Goal: Task Accomplishment & Management: Manage account settings

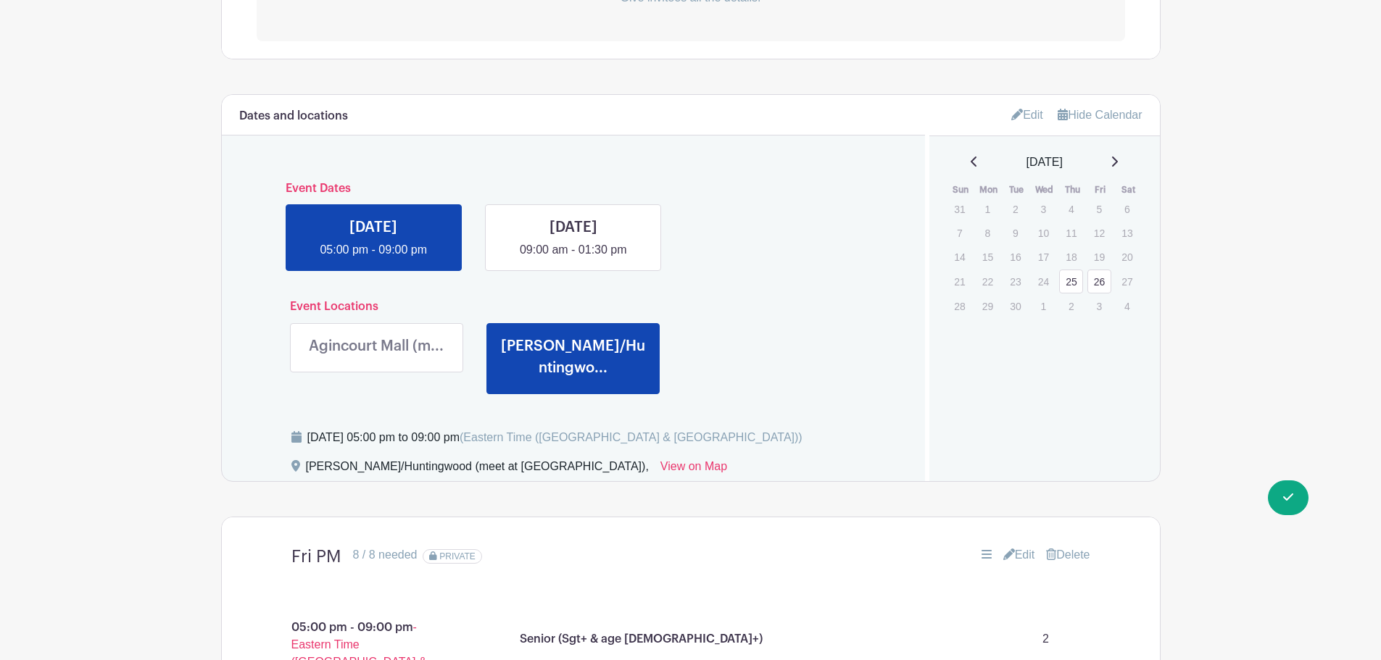
scroll to position [523, 0]
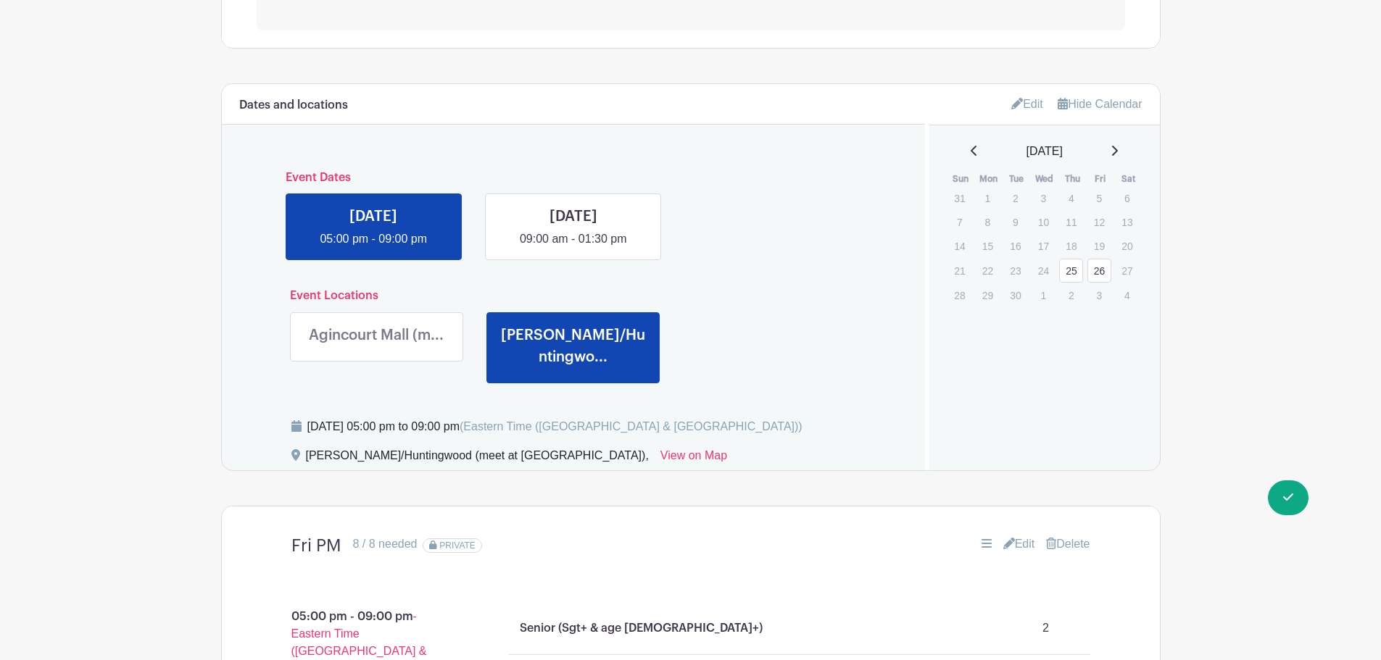
click at [1029, 108] on link "Edit" at bounding box center [1027, 104] width 32 height 24
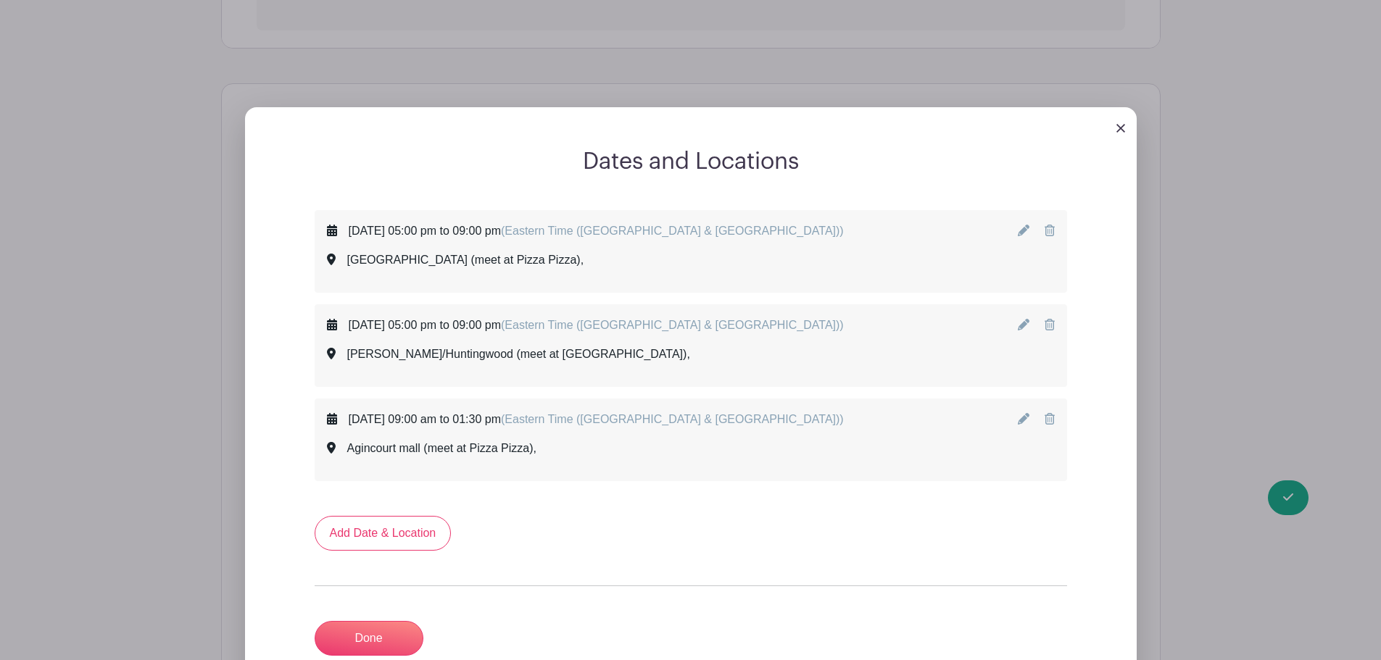
click at [1023, 423] on icon at bounding box center [1024, 419] width 12 height 12
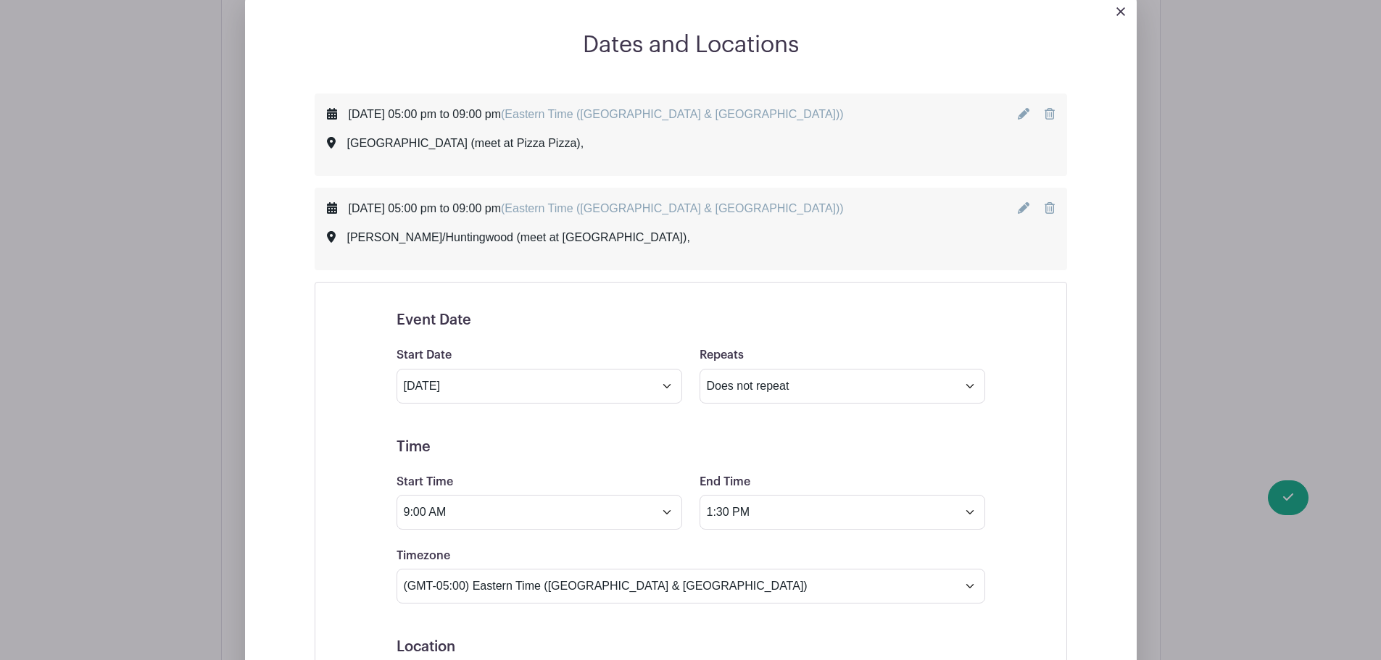
scroll to position [668, 0]
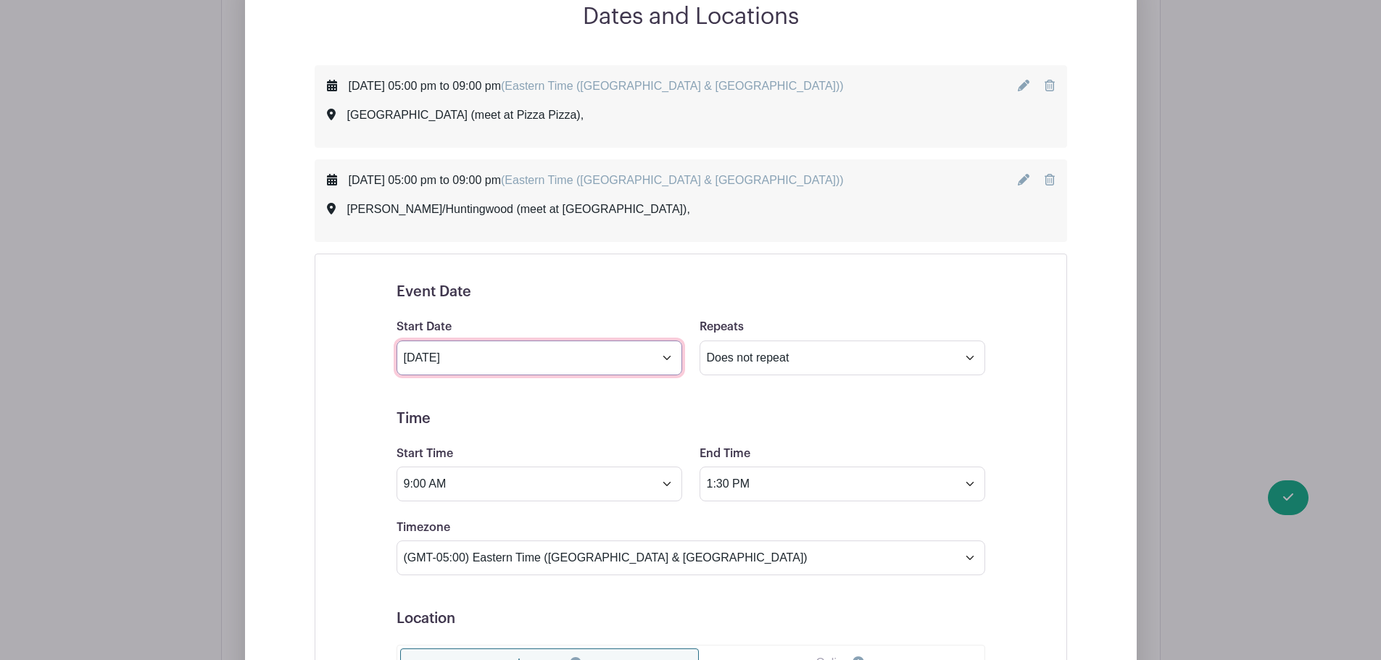
click at [576, 359] on input "Sep 26 2025" at bounding box center [540, 358] width 286 height 35
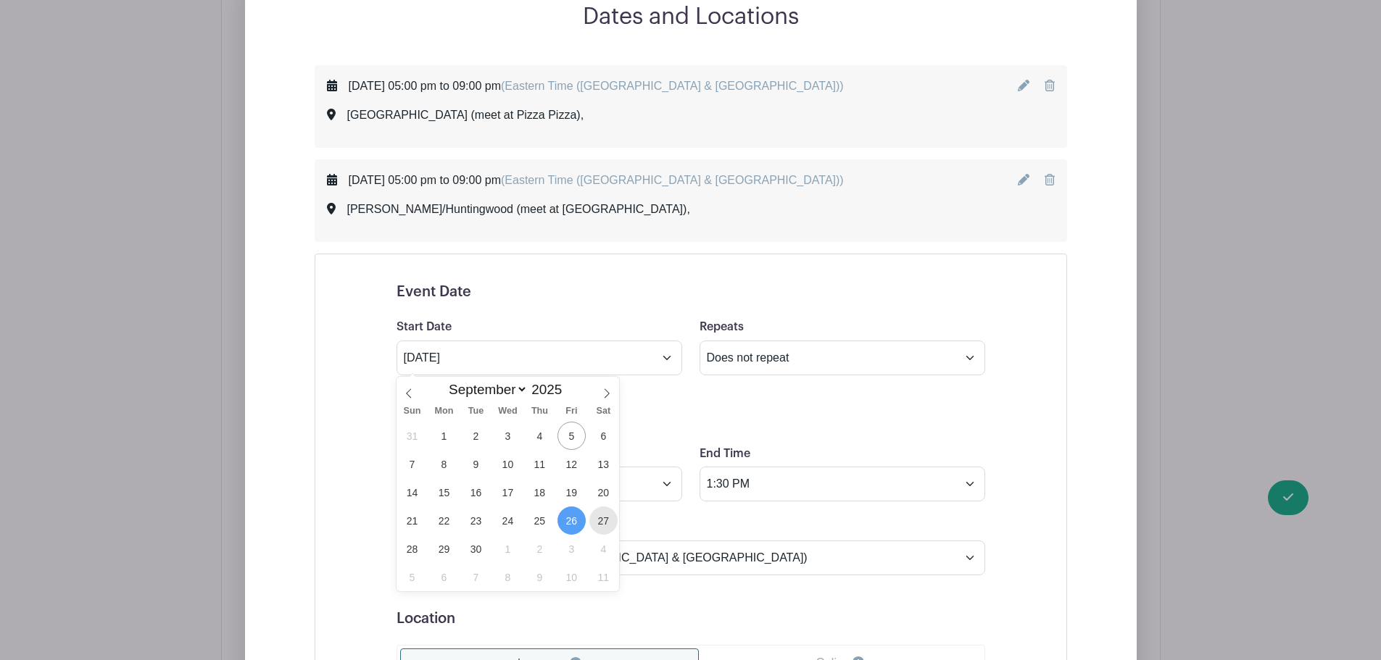
click at [603, 523] on span "27" at bounding box center [603, 521] width 28 height 28
type input "Sep 27 2025"
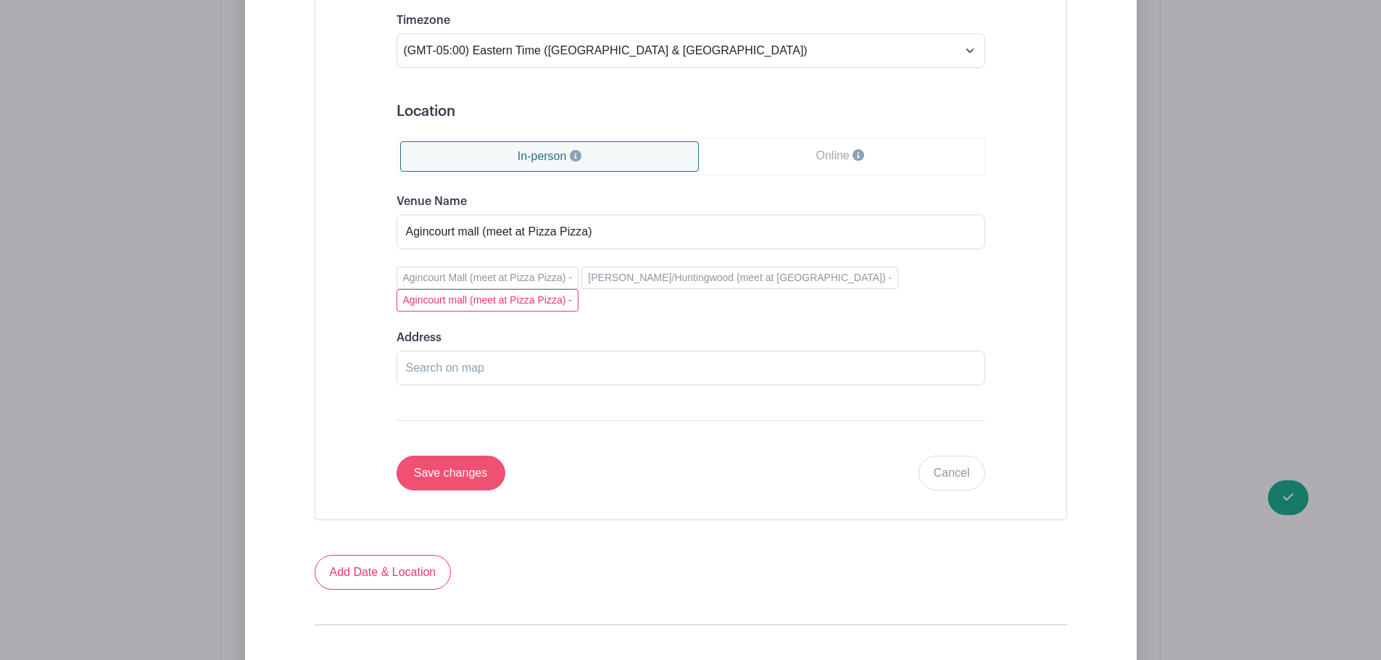
scroll to position [1248, 0]
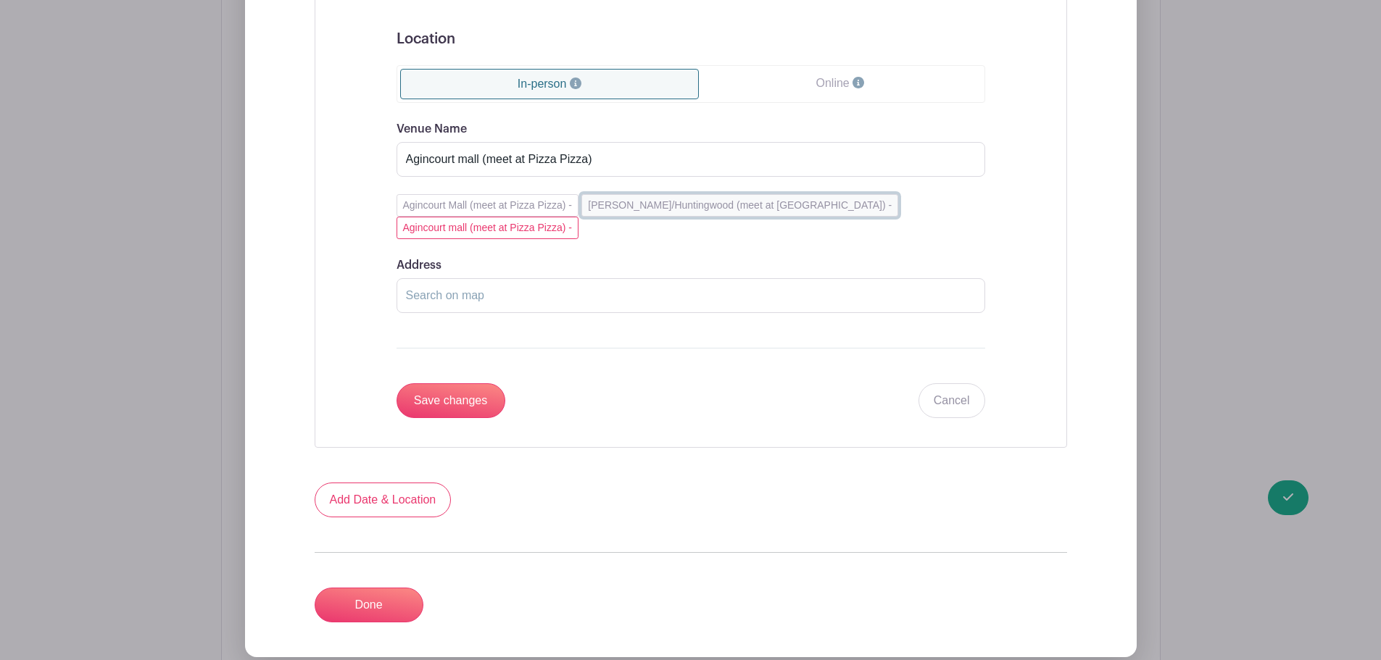
click at [644, 204] on button "Brimley/Huntingwood (meet at Dollarama) -" at bounding box center [739, 205] width 317 height 22
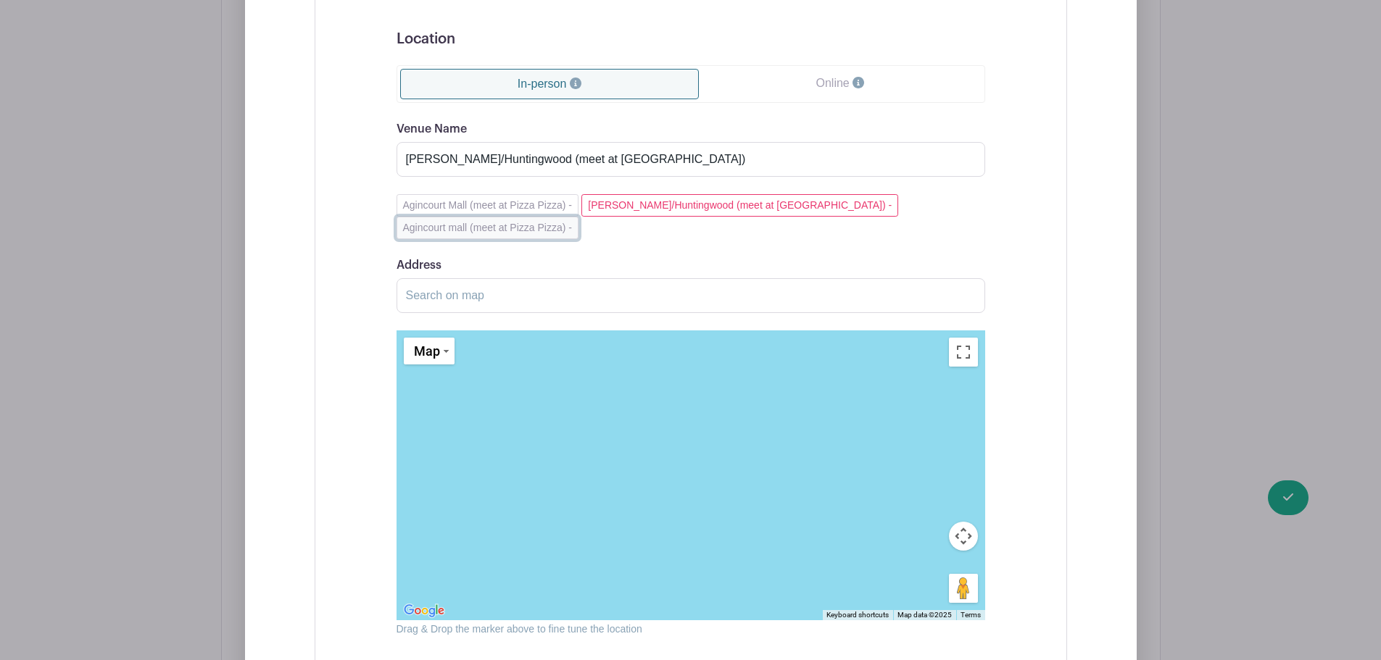
click at [578, 217] on button "Agincourt mall (meet at Pizza Pizza) -" at bounding box center [488, 228] width 182 height 22
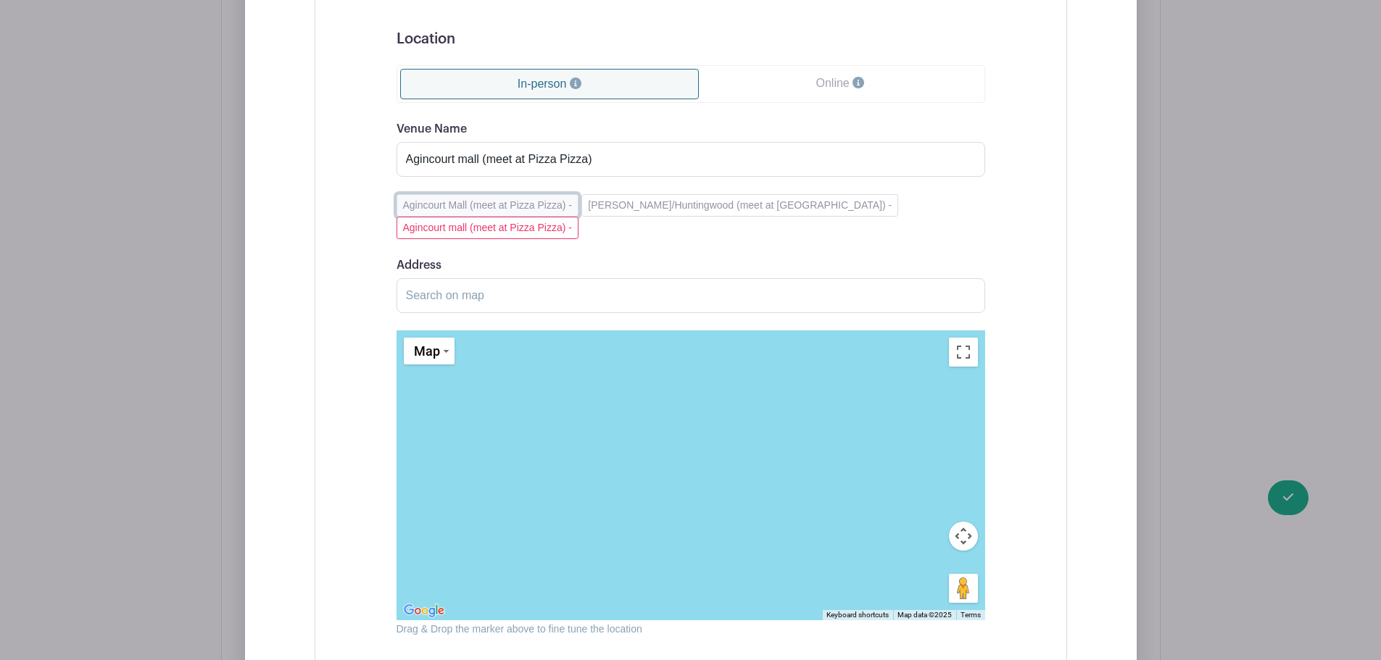
click at [531, 207] on button "Agincourt Mall (meet at Pizza Pizza) -" at bounding box center [488, 205] width 182 height 22
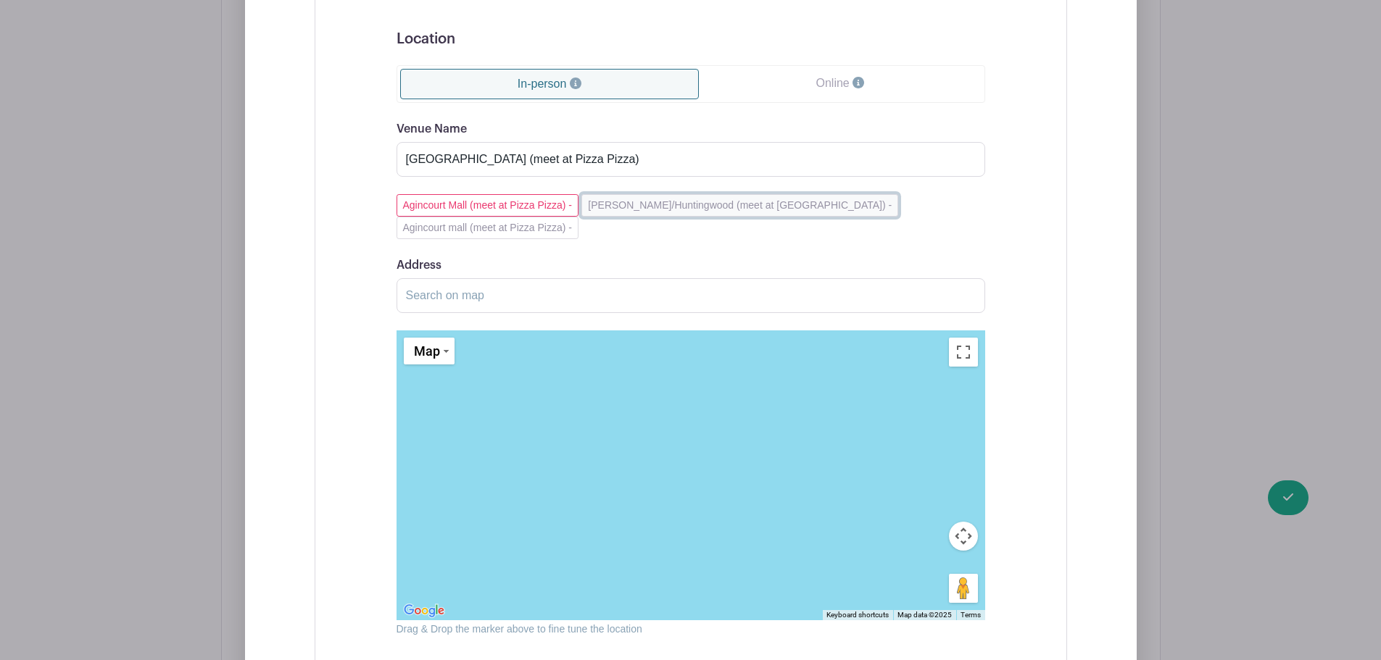
click at [676, 207] on button "Brimley/Huntingwood (meet at Dollarama) -" at bounding box center [739, 205] width 317 height 22
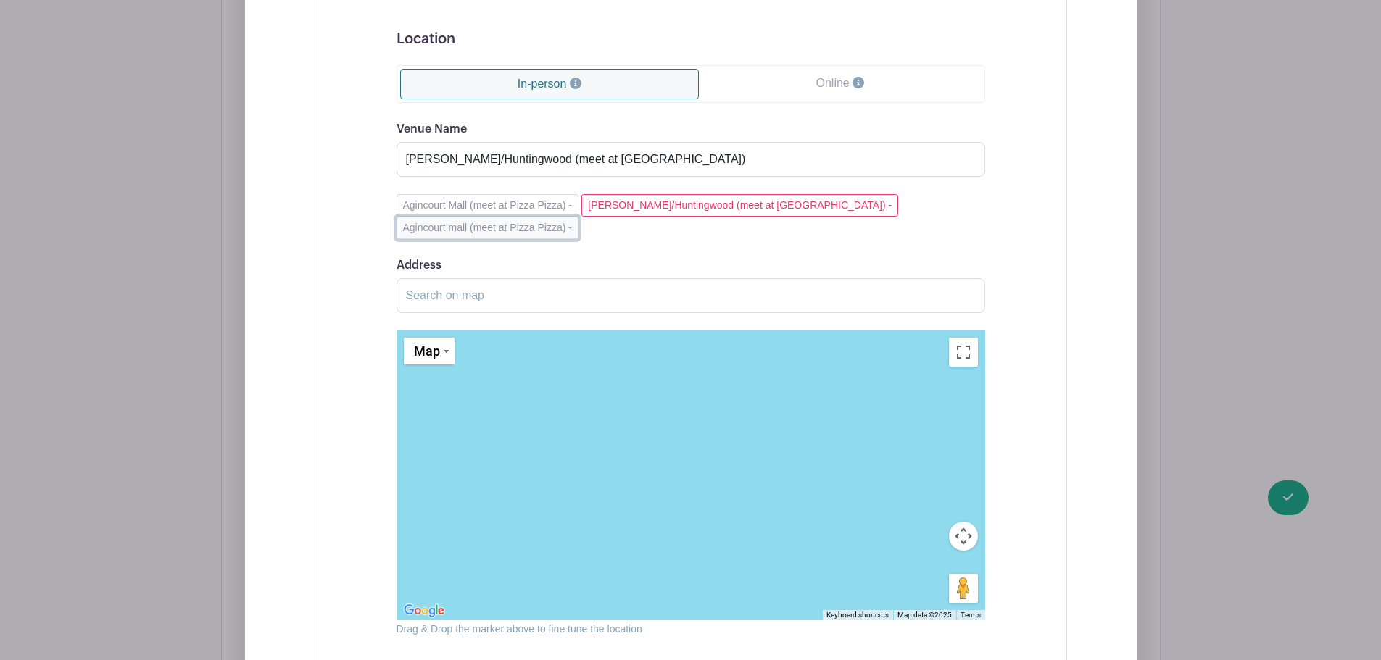
click at [578, 217] on button "Agincourt mall (meet at Pizza Pizza) -" at bounding box center [488, 228] width 182 height 22
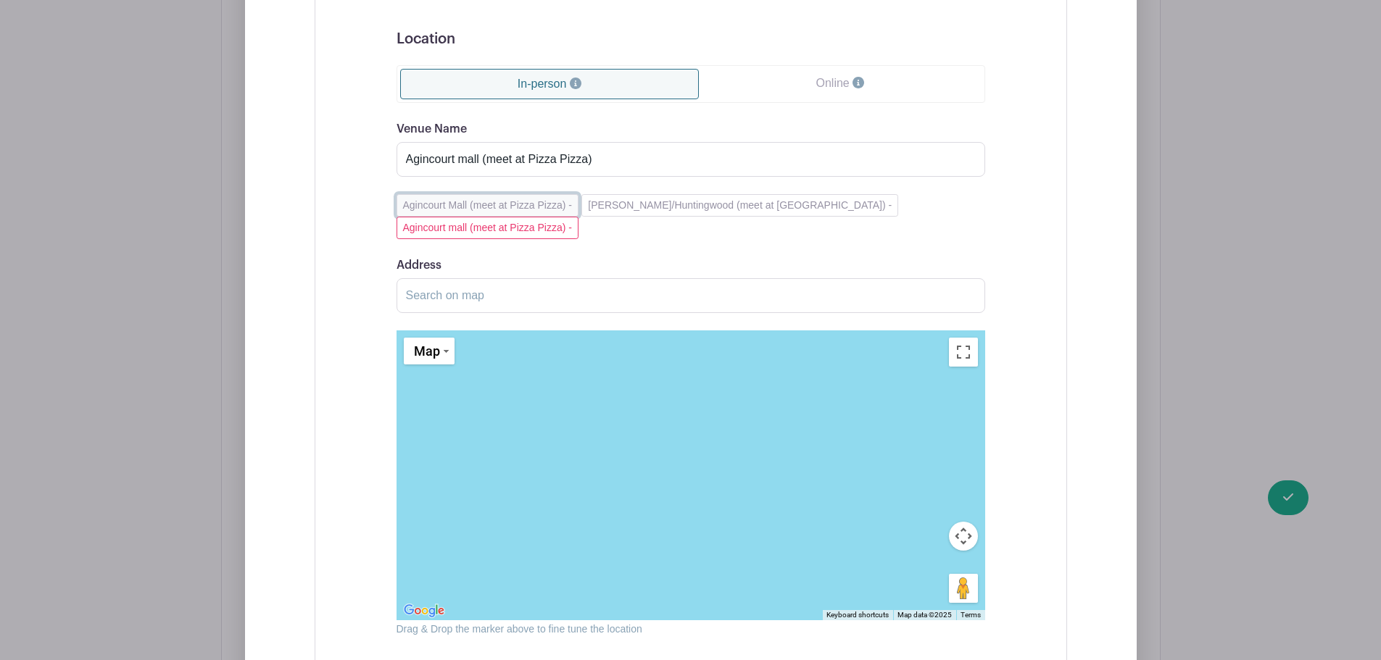
click at [519, 207] on button "Agincourt Mall (meet at Pizza Pizza) -" at bounding box center [488, 205] width 182 height 22
click at [863, 220] on div "Venue Name Agincourt Mall (meet at Pizza Pizza) Agincourt Mall (meet at Pizza P…" at bounding box center [691, 379] width 589 height 518
click at [578, 217] on button "Agincourt mall (meet at Pizza Pizza) -" at bounding box center [488, 228] width 182 height 22
type input "Agincourt mall (meet at Pizza Pizza)"
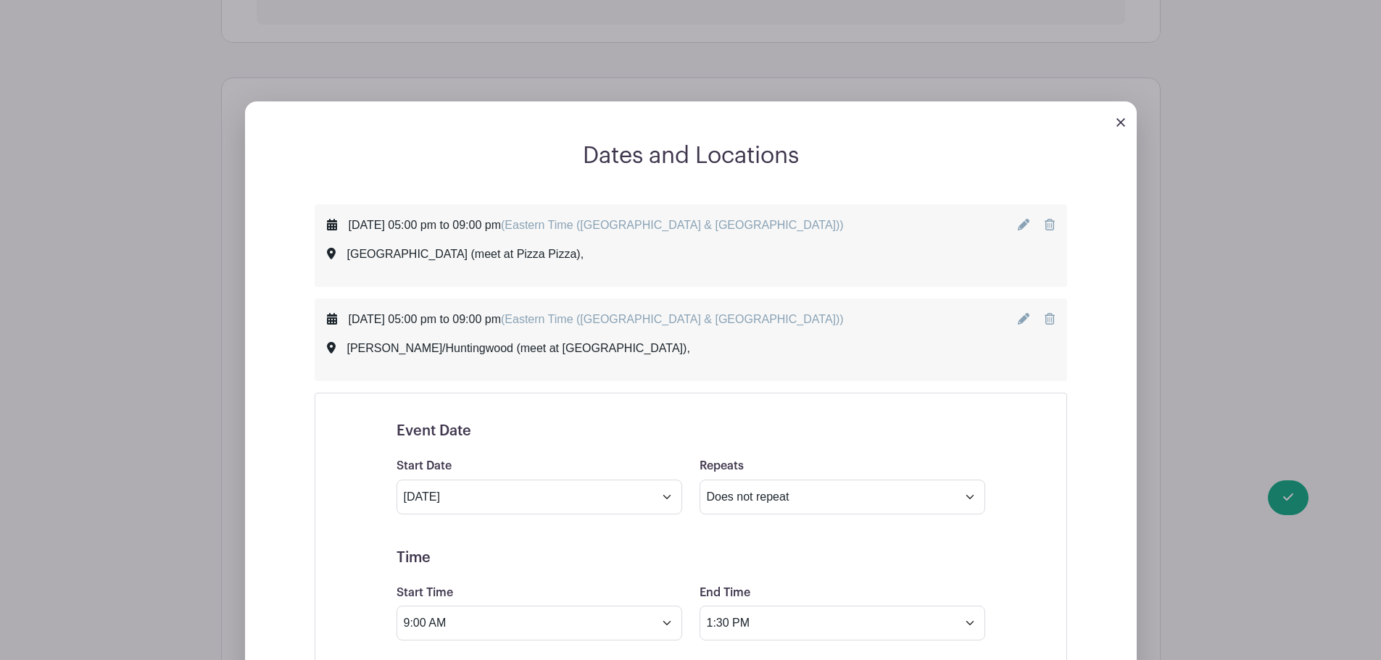
scroll to position [523, 0]
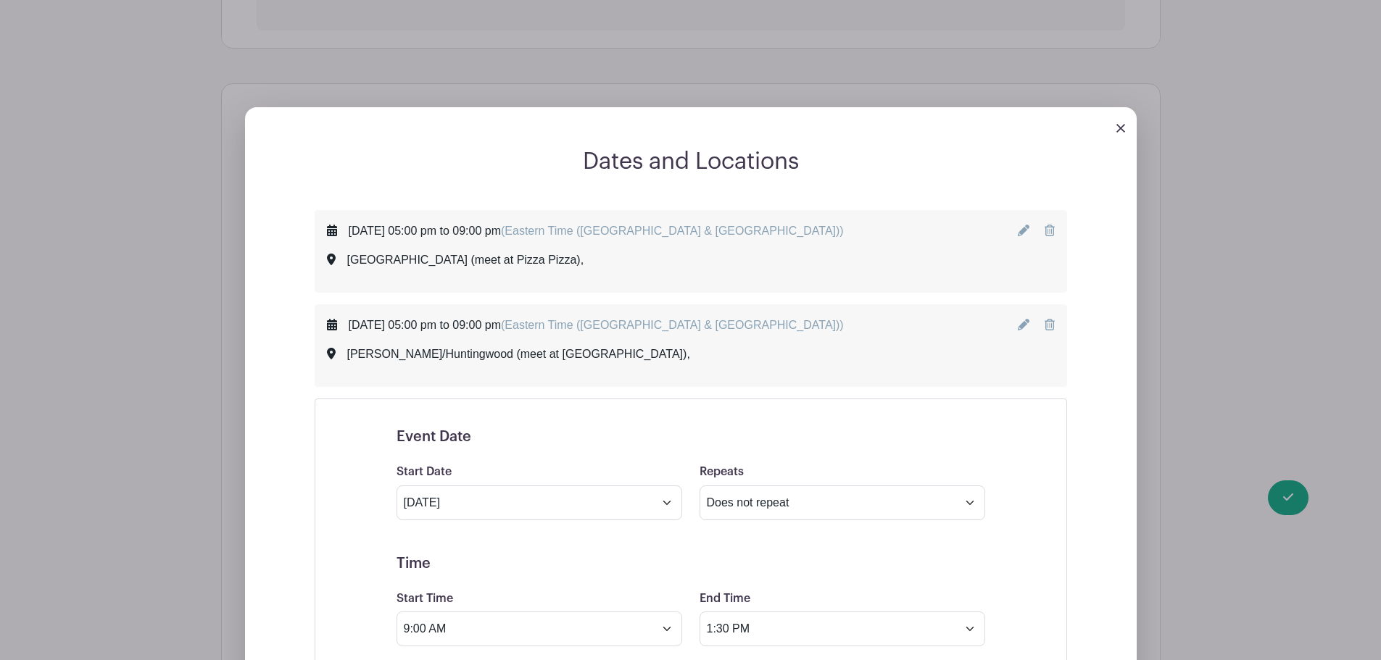
click at [1124, 128] on img at bounding box center [1120, 128] width 9 height 9
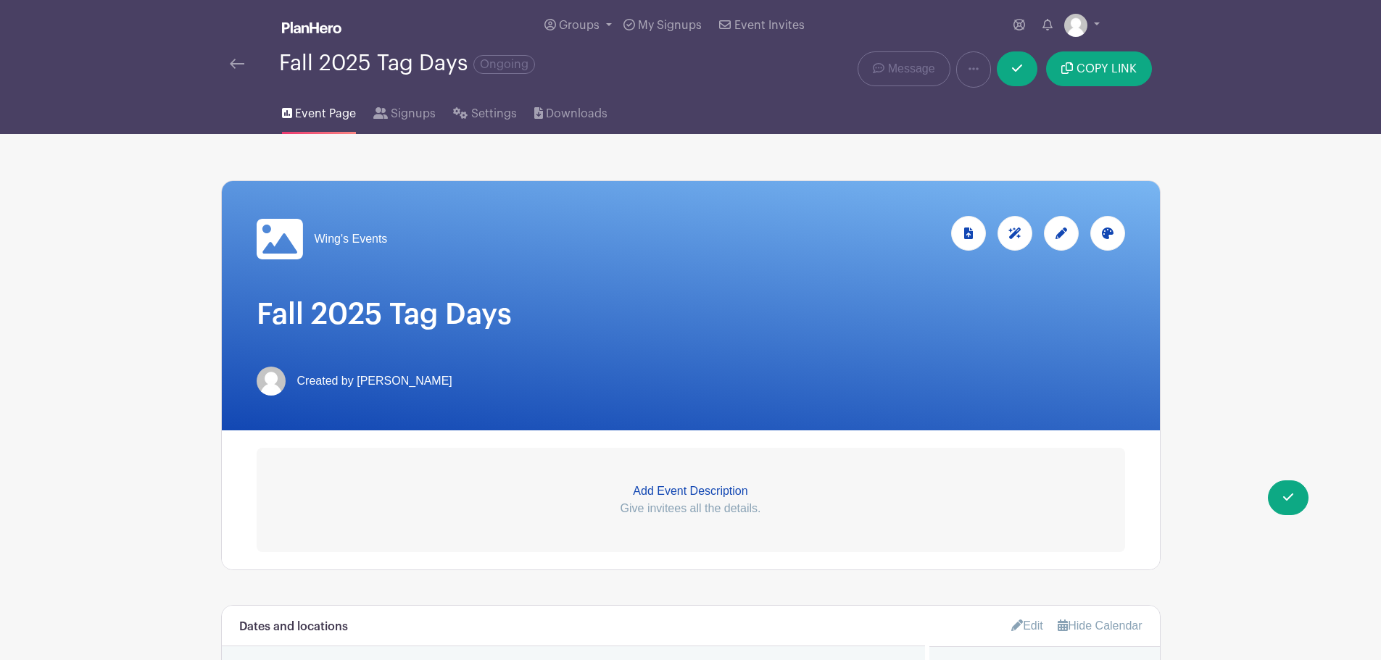
scroll to position [0, 0]
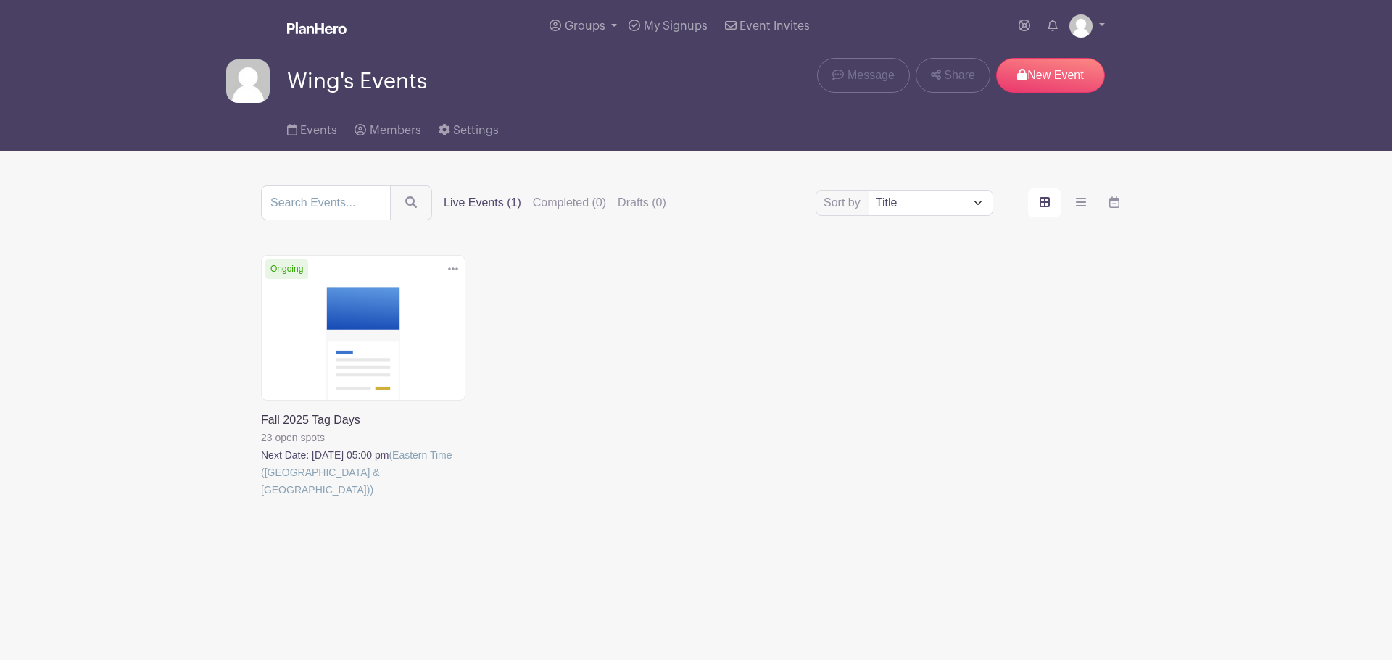
click at [301, 29] on img at bounding box center [316, 28] width 59 height 12
click at [1095, 28] on link at bounding box center [1087, 25] width 36 height 23
click at [788, 136] on div "Events Members Settings" at bounding box center [695, 127] width 957 height 46
click at [1084, 203] on icon "order and view" at bounding box center [1081, 202] width 10 height 9
click at [0, 0] on input "order and view" at bounding box center [0, 0] width 0 height 0
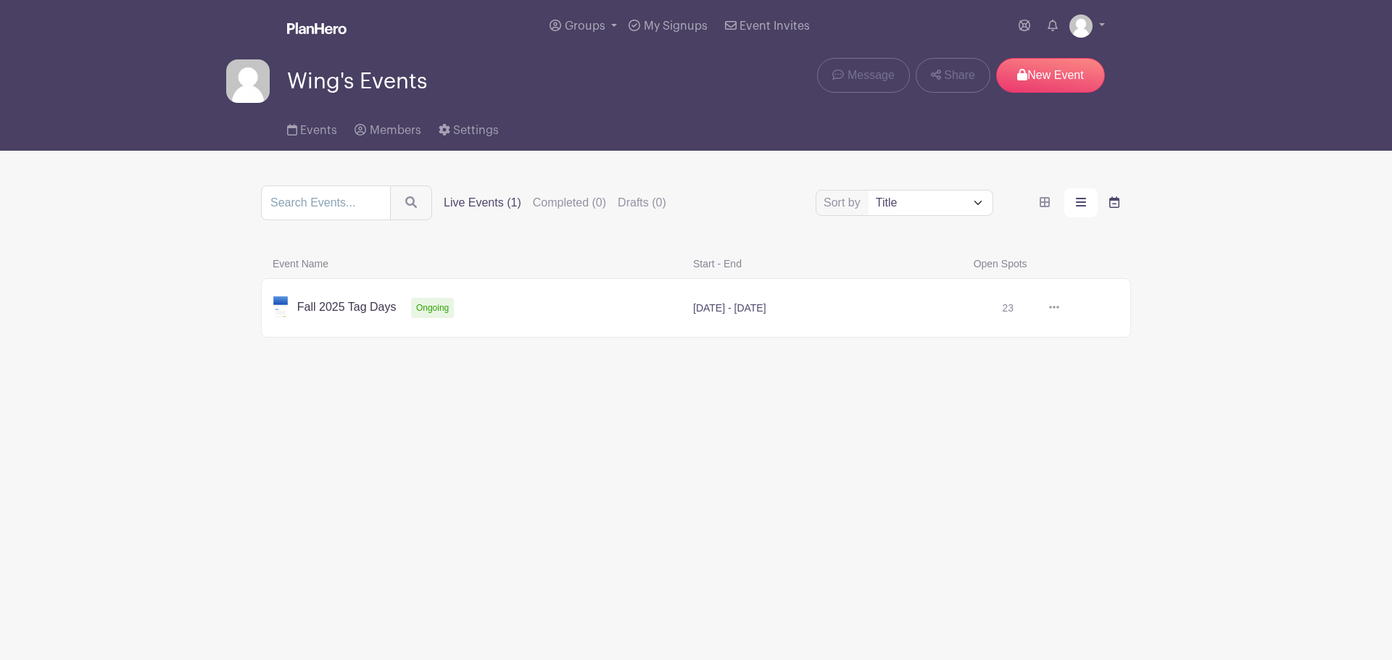
click at [1107, 201] on label "order and view" at bounding box center [1114, 202] width 33 height 29
click at [0, 0] on input "order and view" at bounding box center [0, 0] width 0 height 0
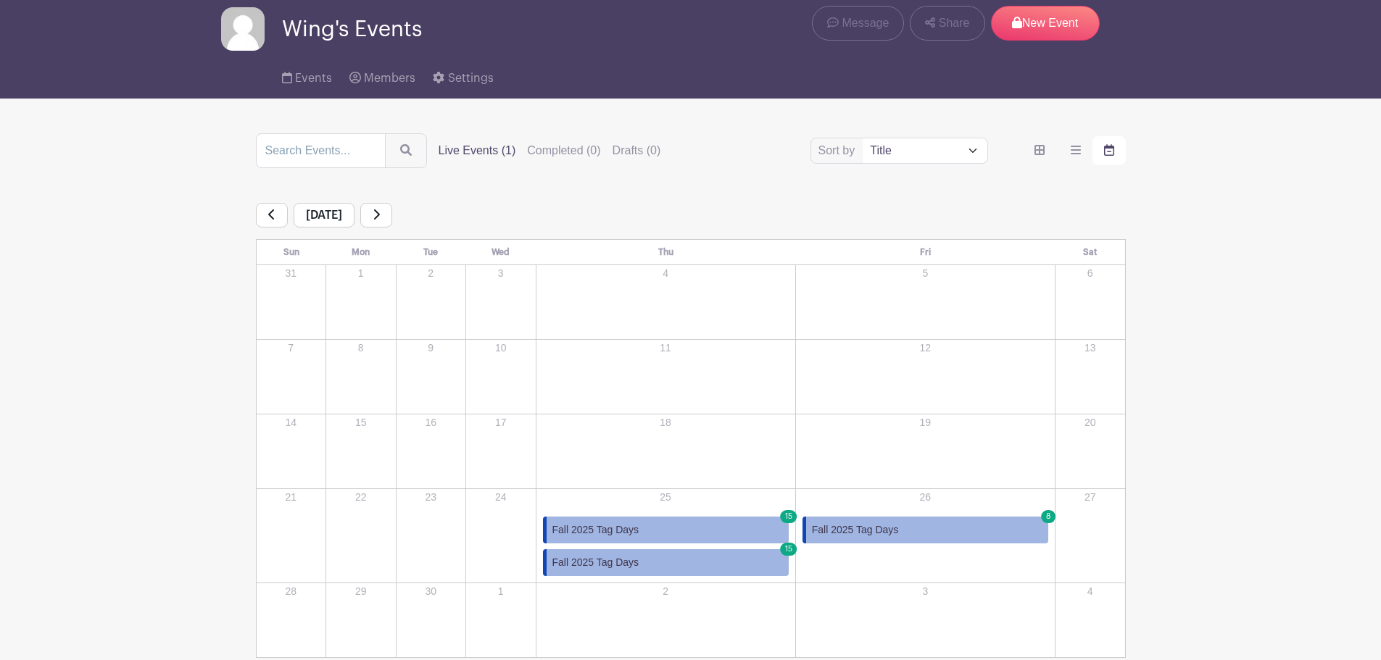
scroll to position [141, 0]
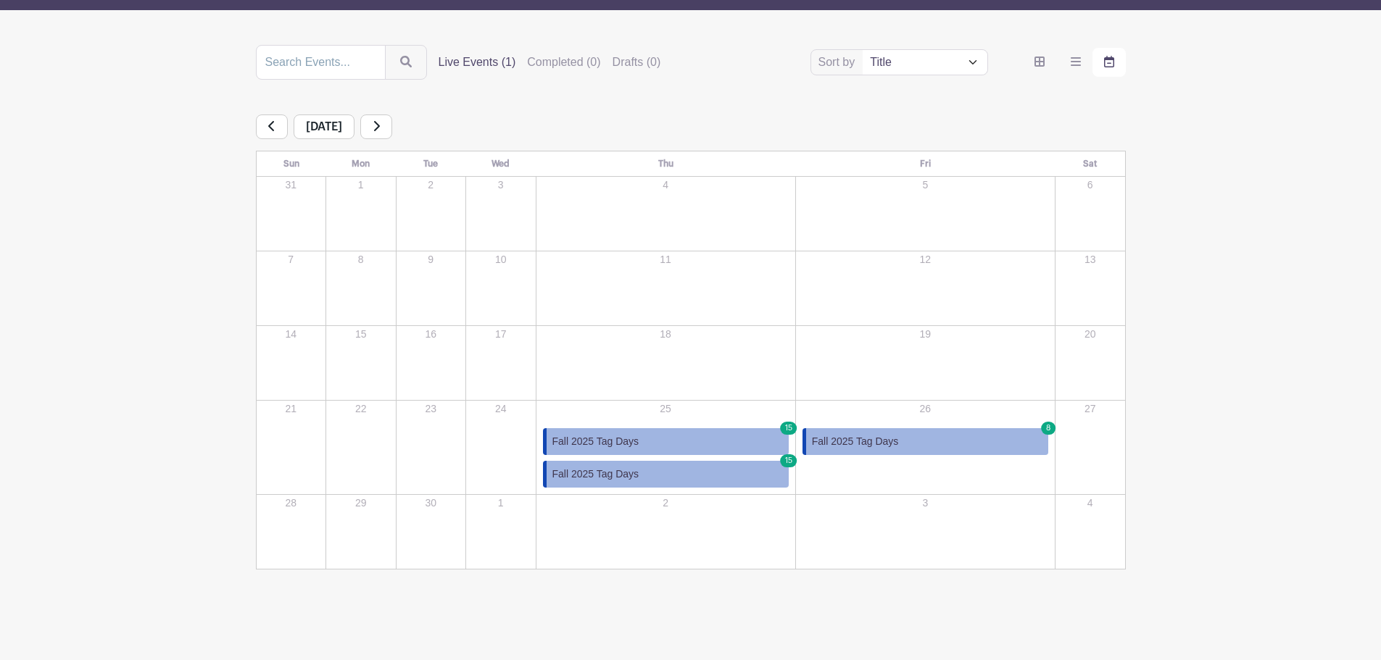
click at [942, 473] on div "26 Fall 2025 Tag Days 8 Fall 2025 Tag Days [DATE], from 09:00 AM to 01:30 PM [G…" at bounding box center [925, 438] width 257 height 72
click at [900, 470] on div "26 Fall 2025 Tag Days 8 Fall 2025 Tag Days [DATE], from 09:00 AM to 01:30 PM [G…" at bounding box center [925, 438] width 257 height 72
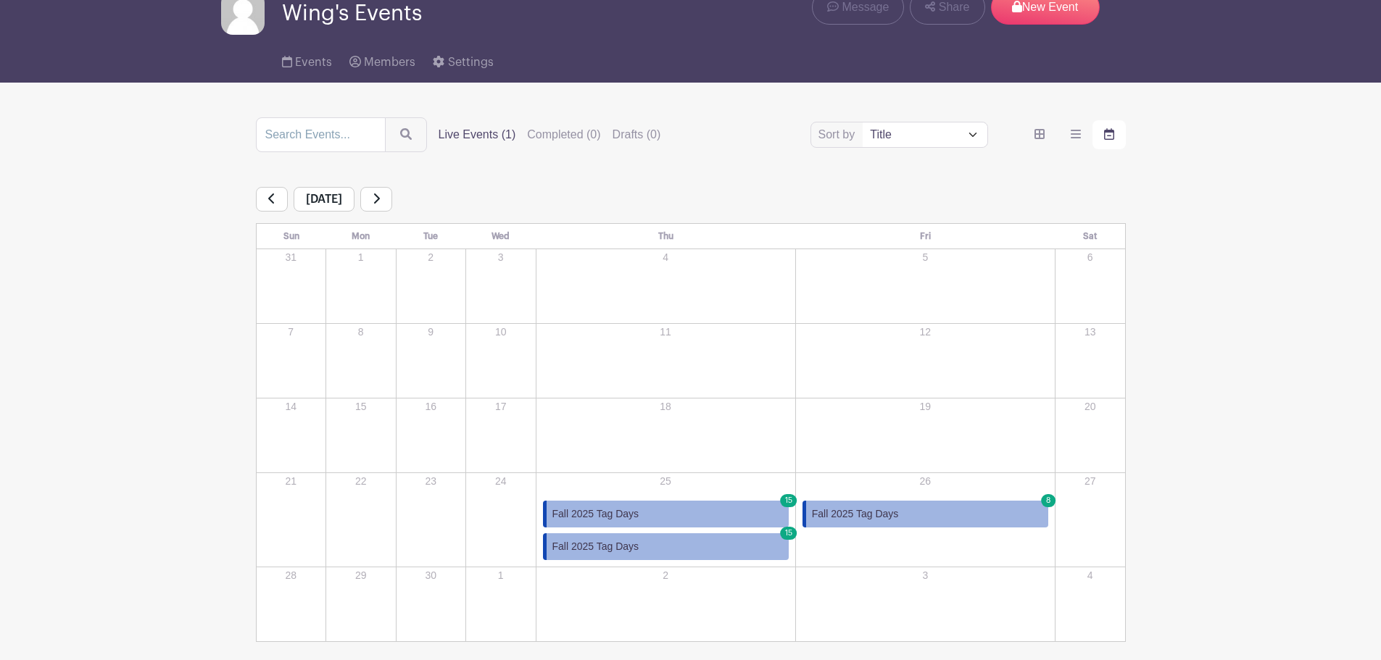
scroll to position [0, 0]
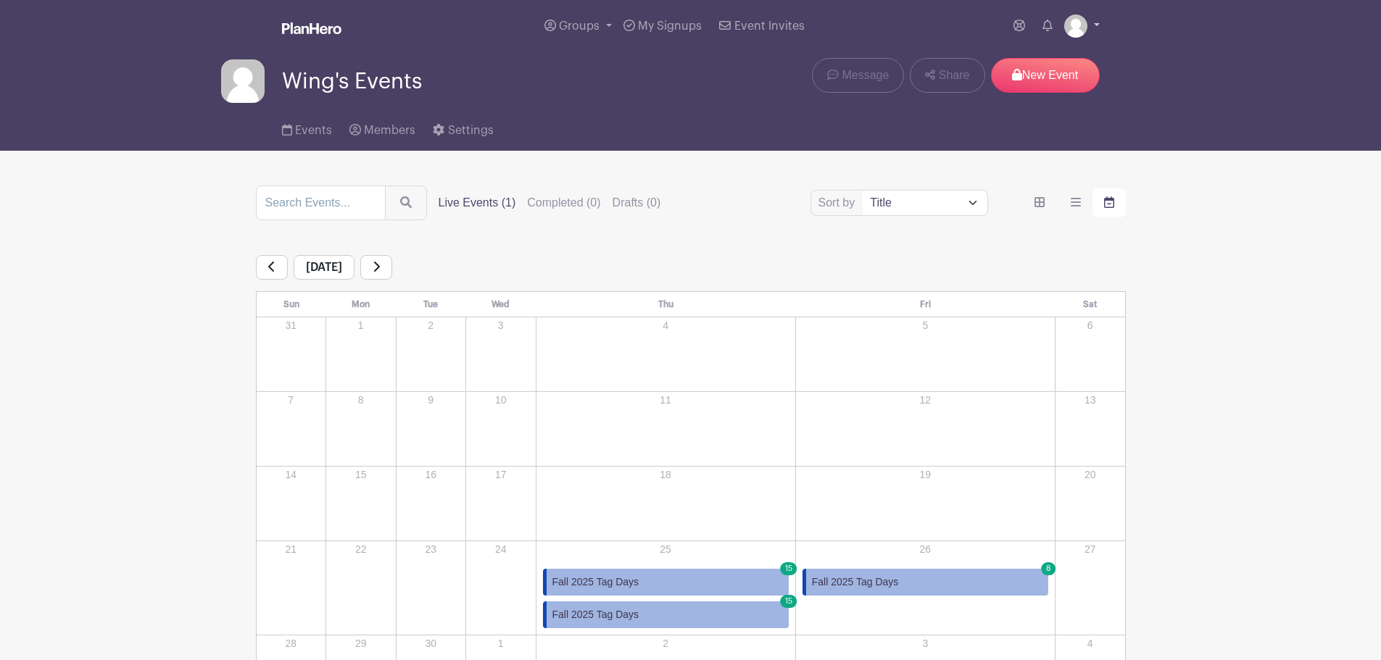
click at [1090, 22] on link at bounding box center [1082, 25] width 36 height 23
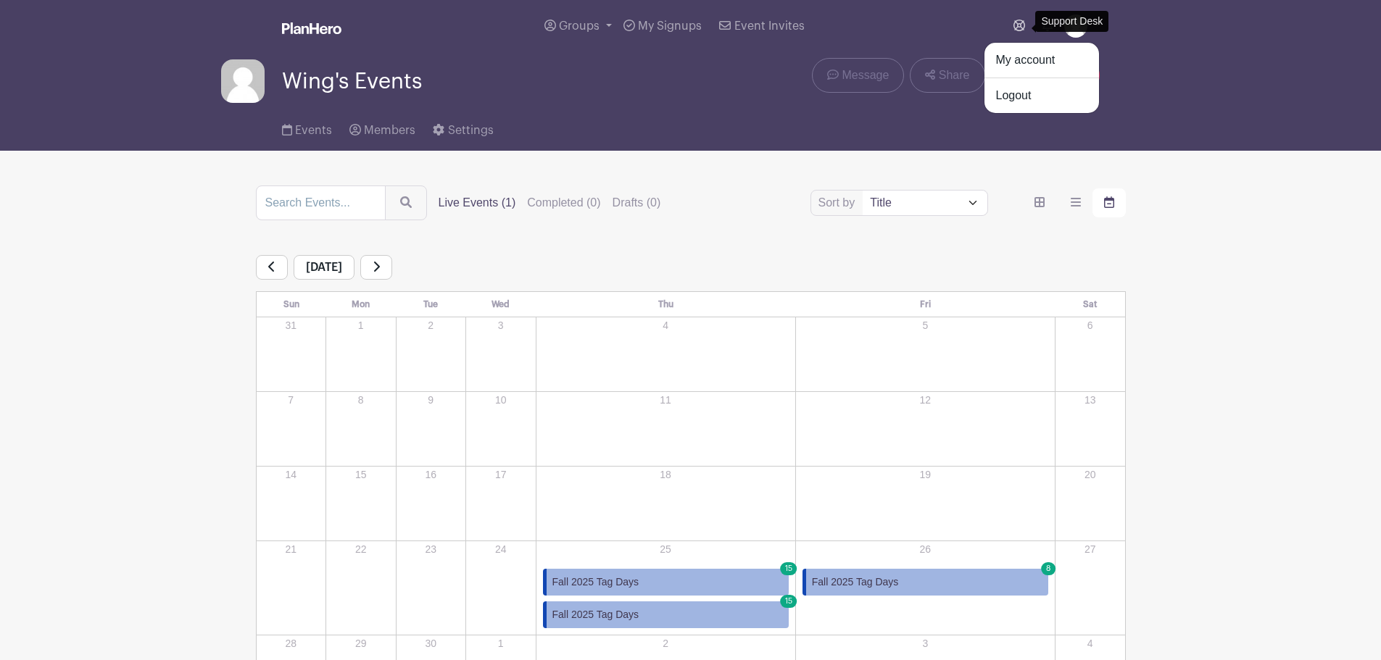
click at [1023, 24] on icon at bounding box center [1019, 26] width 12 height 12
click at [1143, 124] on div "Events Members Settings" at bounding box center [690, 127] width 957 height 46
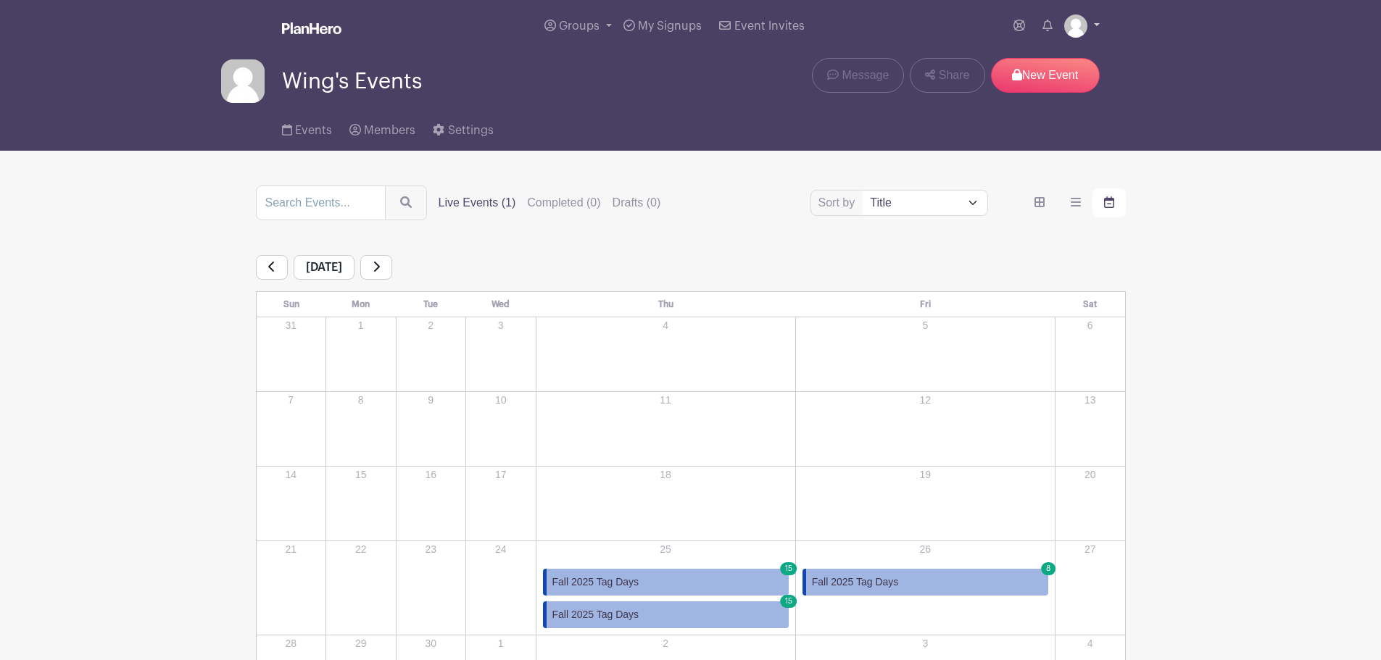
click at [1084, 22] on img at bounding box center [1075, 25] width 23 height 23
click at [1053, 52] on link "My account" at bounding box center [1041, 60] width 115 height 23
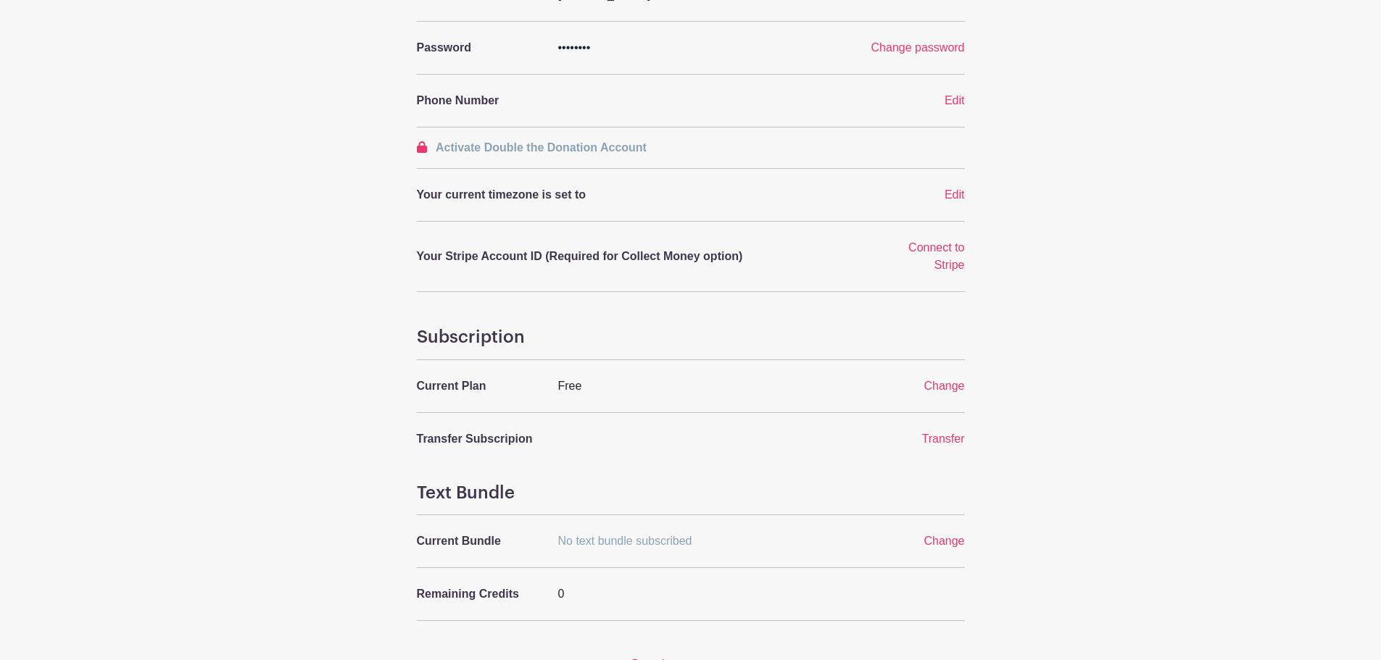
scroll to position [173, 0]
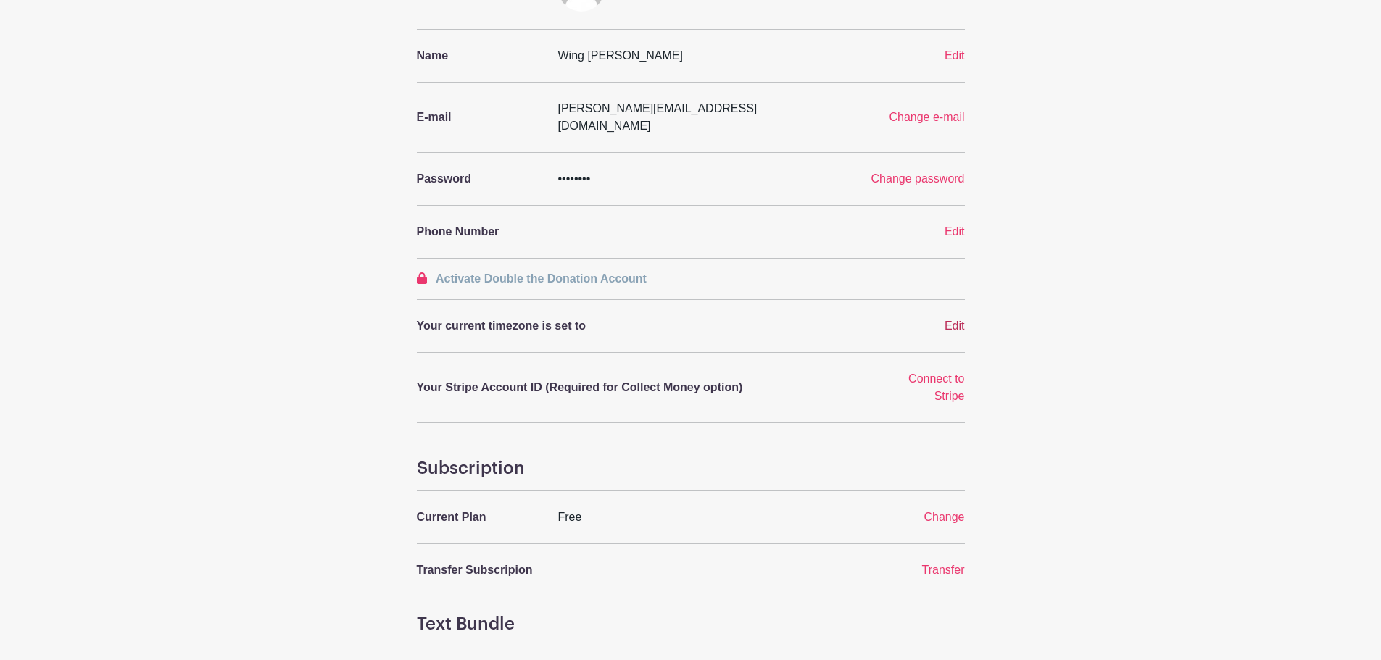
click at [963, 320] on span "Edit" at bounding box center [955, 326] width 20 height 12
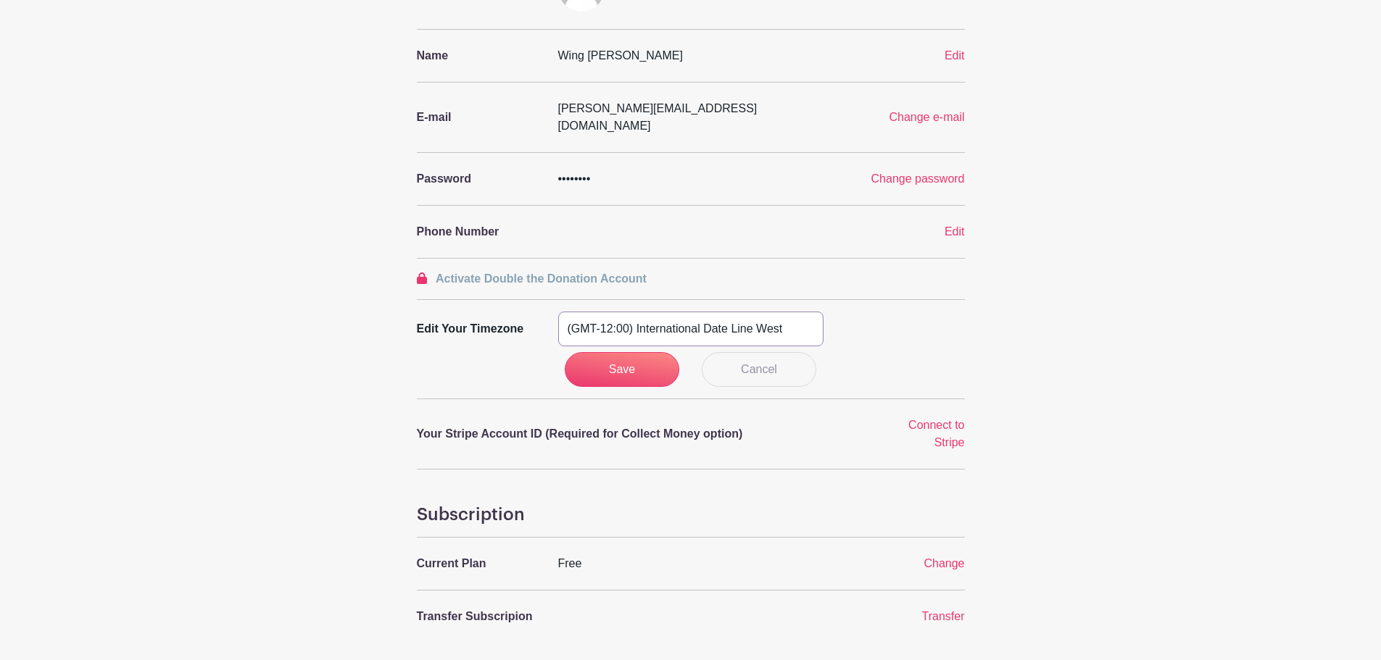
click at [659, 312] on select "(GMT-12:00) International Date Line West (GMT-11:00) [US_STATE] (GMT-11:00) [GE…" at bounding box center [690, 329] width 265 height 35
select select "Eastern Time ([GEOGRAPHIC_DATA] & [GEOGRAPHIC_DATA])"
click at [558, 312] on select "(GMT-12:00) International Date Line West (GMT-11:00) [US_STATE] (GMT-11:00) [GE…" at bounding box center [690, 329] width 265 height 35
click at [652, 352] on input "Save" at bounding box center [622, 369] width 115 height 35
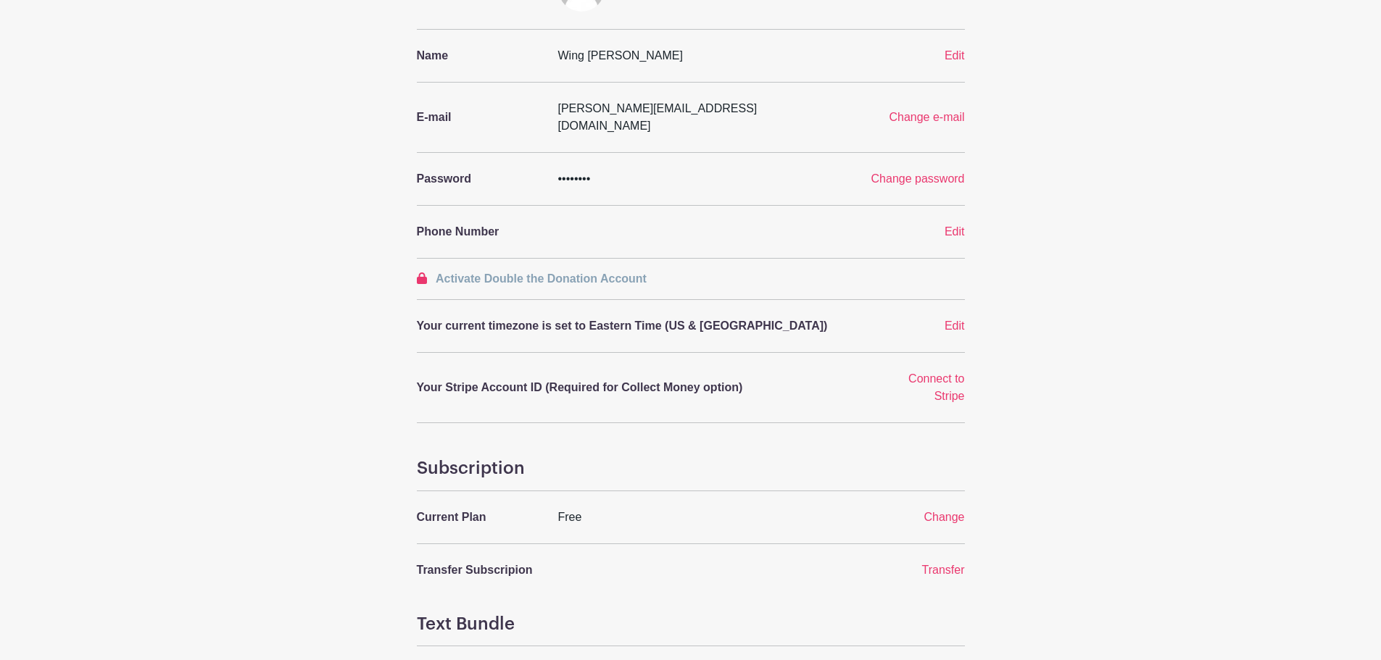
click at [1051, 376] on div "My Account Photo Replace Name Wing [PERSON_NAME] Edit E-mail [PERSON_NAME][EMAI…" at bounding box center [690, 359] width 957 height 890
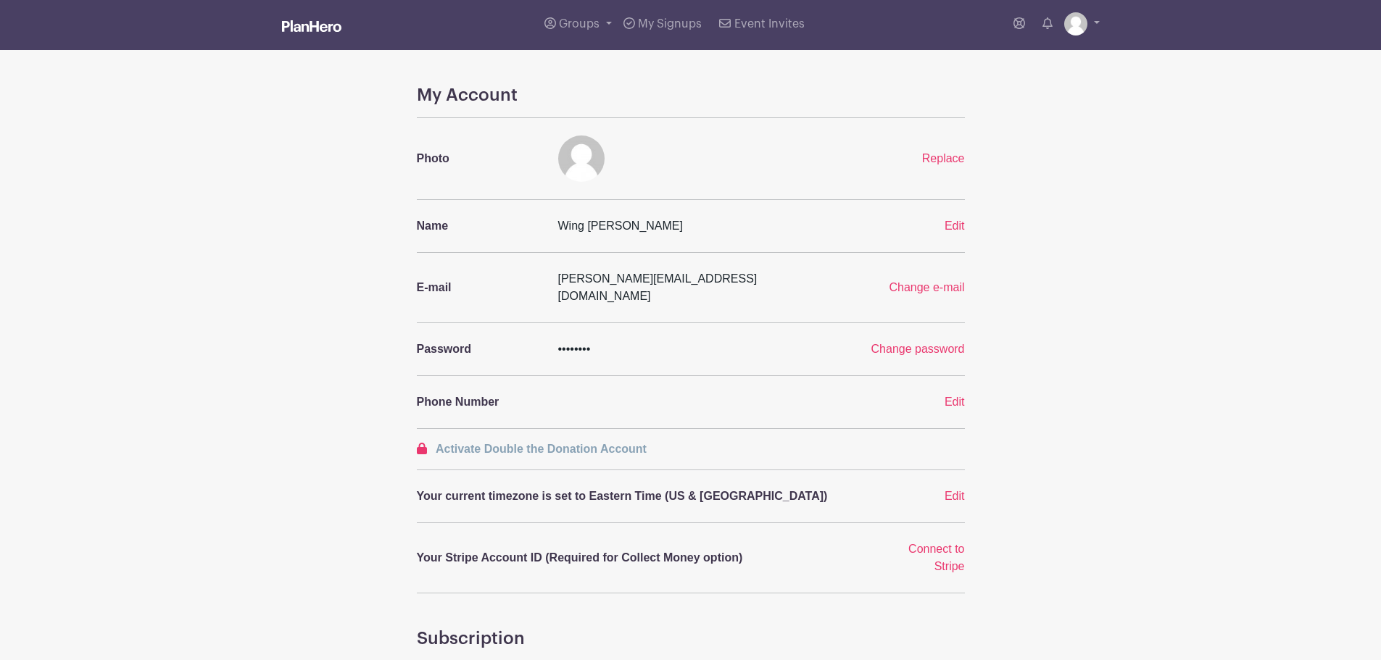
scroll to position [0, 0]
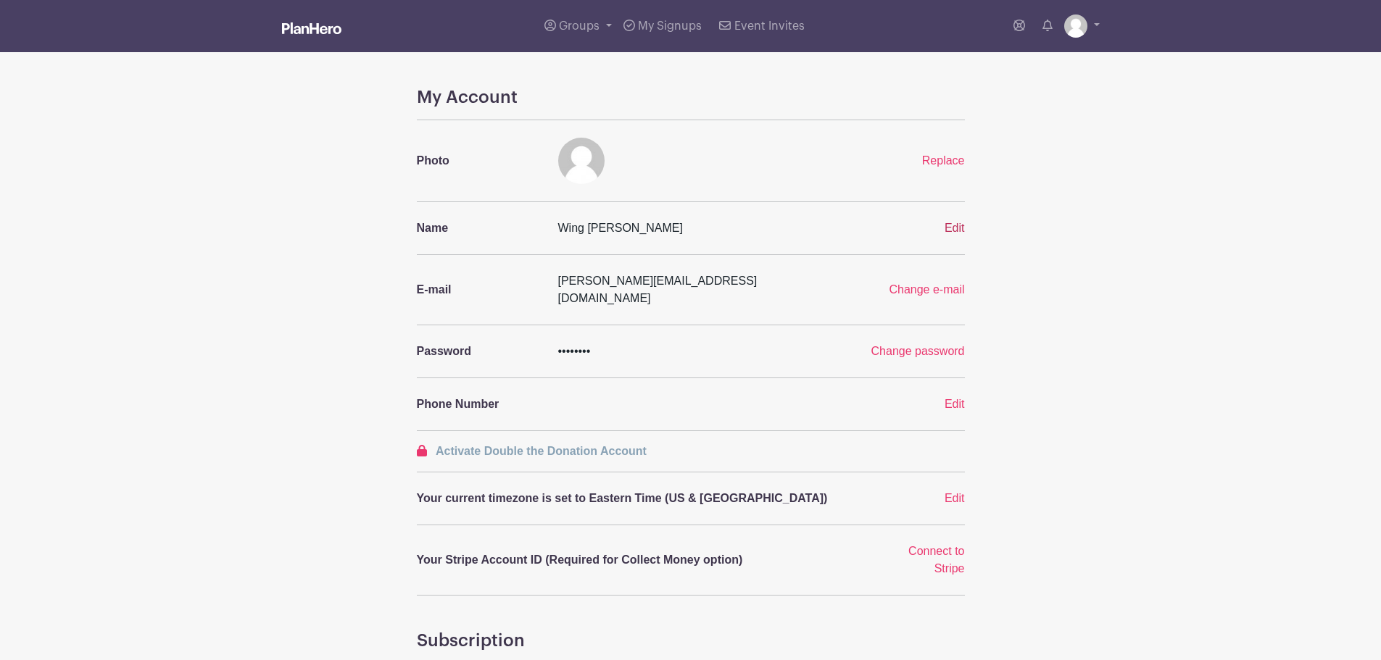
click at [955, 231] on span "Edit" at bounding box center [955, 228] width 20 height 12
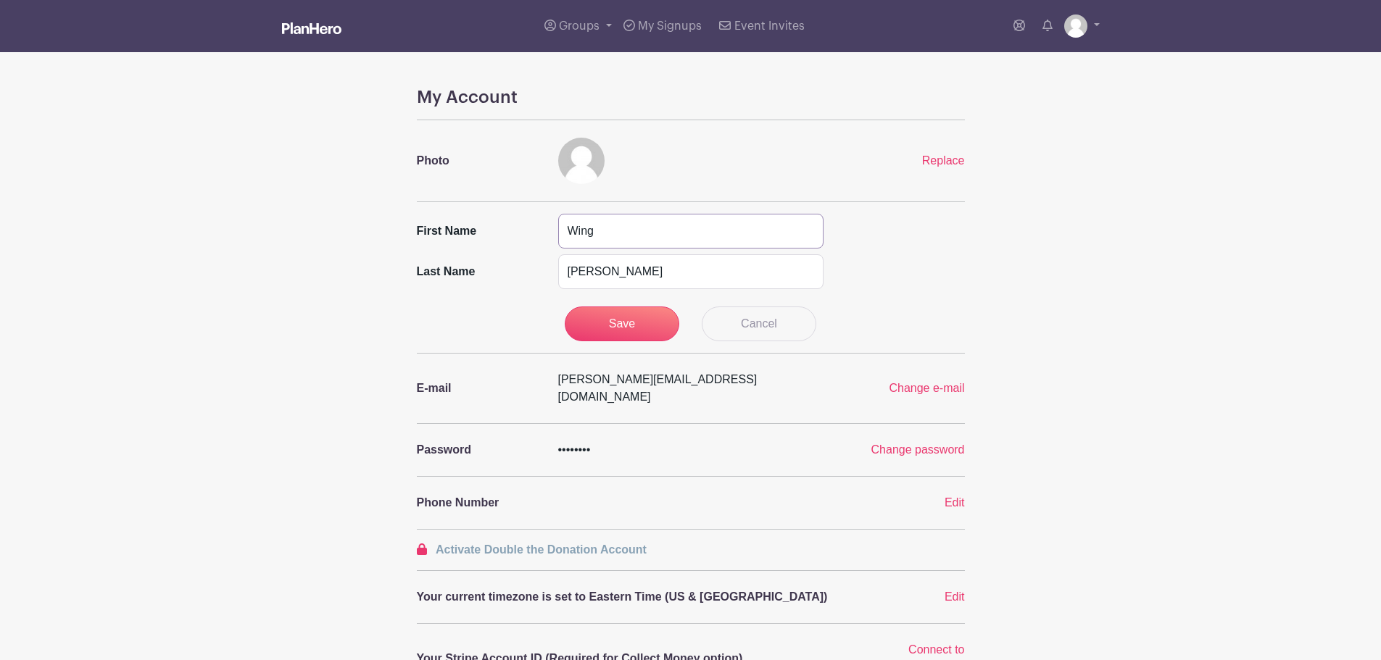
drag, startPoint x: 643, startPoint y: 234, endPoint x: 507, endPoint y: 225, distance: 136.6
click at [507, 225] on div "First name Wing" at bounding box center [690, 231] width 565 height 35
type input "2Lt"
click at [646, 329] on input "Save" at bounding box center [622, 324] width 115 height 35
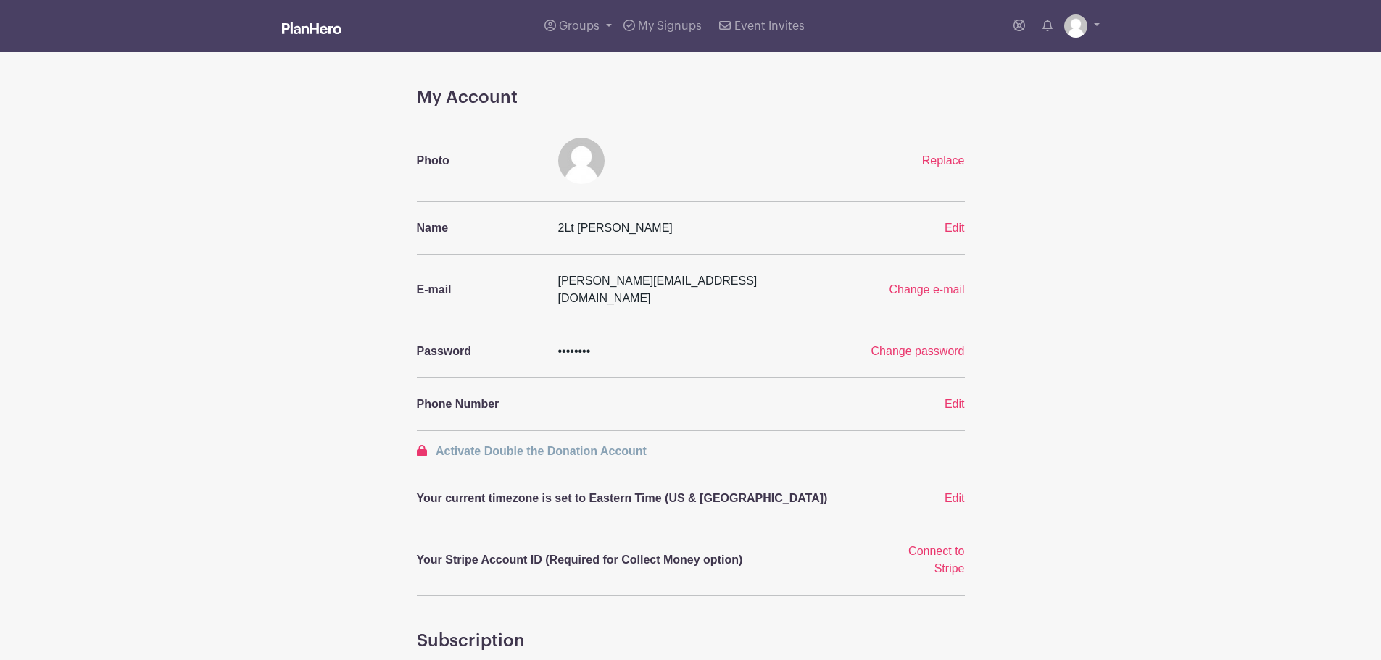
click at [1011, 383] on div "My Account Photo Replace Name 2Lt [PERSON_NAME] Edit E-mail [PERSON_NAME][EMAIL…" at bounding box center [690, 532] width 957 height 890
click at [587, 25] on span "Groups" at bounding box center [579, 26] width 41 height 12
click at [666, 25] on span "My Signups" at bounding box center [670, 26] width 64 height 12
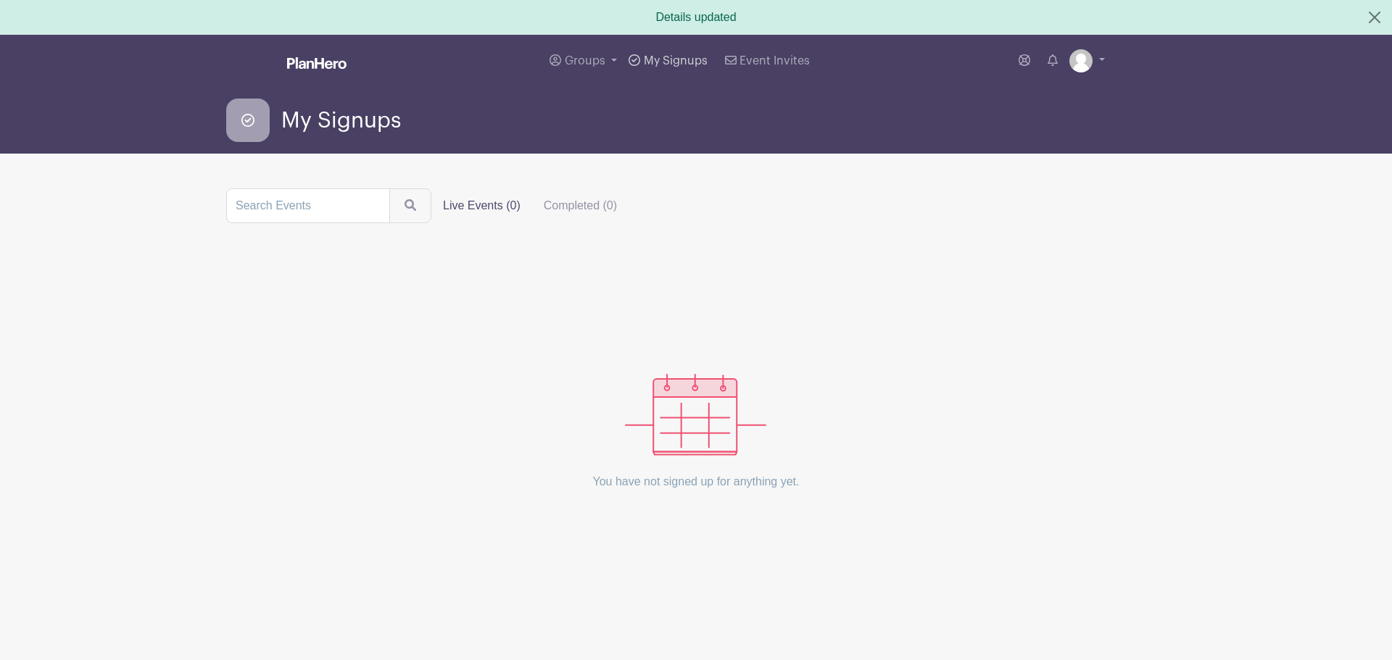
click at [673, 55] on span "My Signups" at bounding box center [676, 61] width 64 height 12
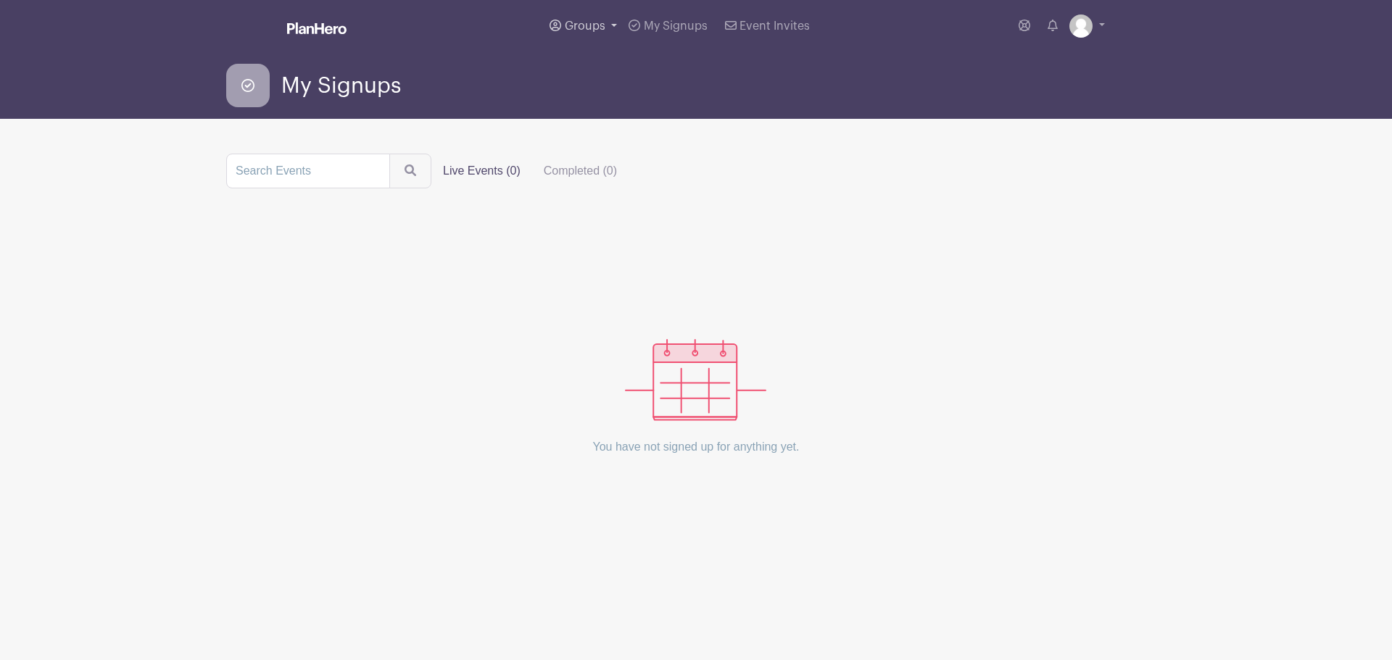
click at [577, 14] on link "Groups" at bounding box center [583, 26] width 79 height 52
click at [473, 45] on div "Groups All Groups Wing's Events My Signups Event Invites My account Logout" at bounding box center [726, 26] width 758 height 52
click at [583, 167] on label "Completed (0)" at bounding box center [580, 171] width 96 height 29
click at [0, 0] on input "Completed (0)" at bounding box center [0, 0] width 0 height 0
click at [755, 30] on span "Event Invites" at bounding box center [774, 26] width 70 height 12
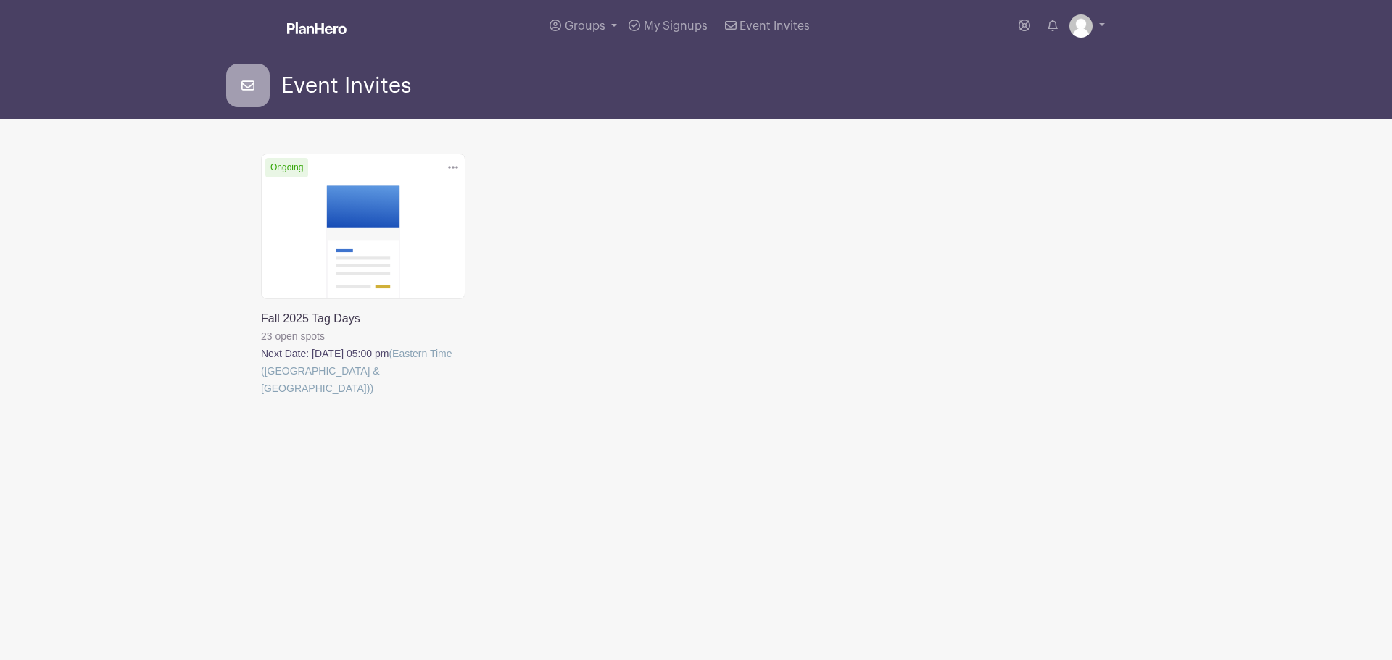
click at [454, 167] on icon at bounding box center [453, 167] width 10 height 3
click at [261, 397] on link at bounding box center [261, 397] width 0 height 0
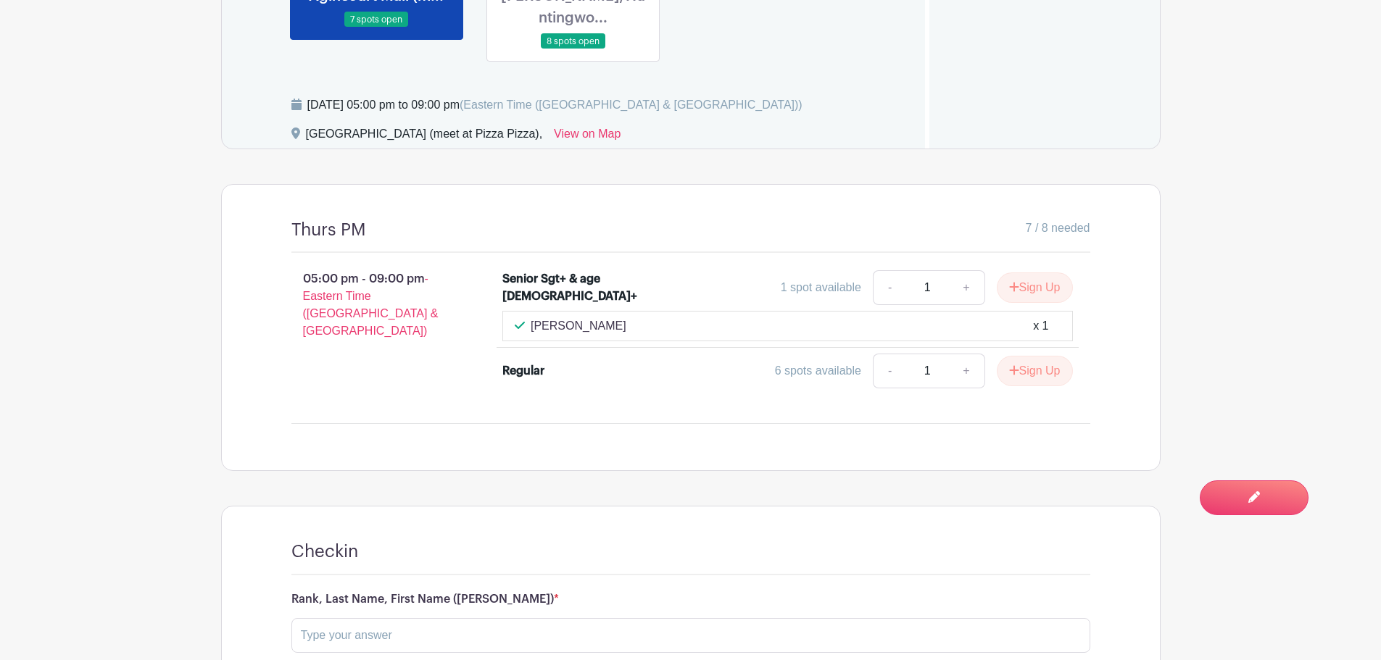
scroll to position [725, 0]
click at [988, 317] on div "[PERSON_NAME] x 1" at bounding box center [788, 325] width 546 height 17
click at [1048, 317] on div "x 1" at bounding box center [1040, 325] width 15 height 17
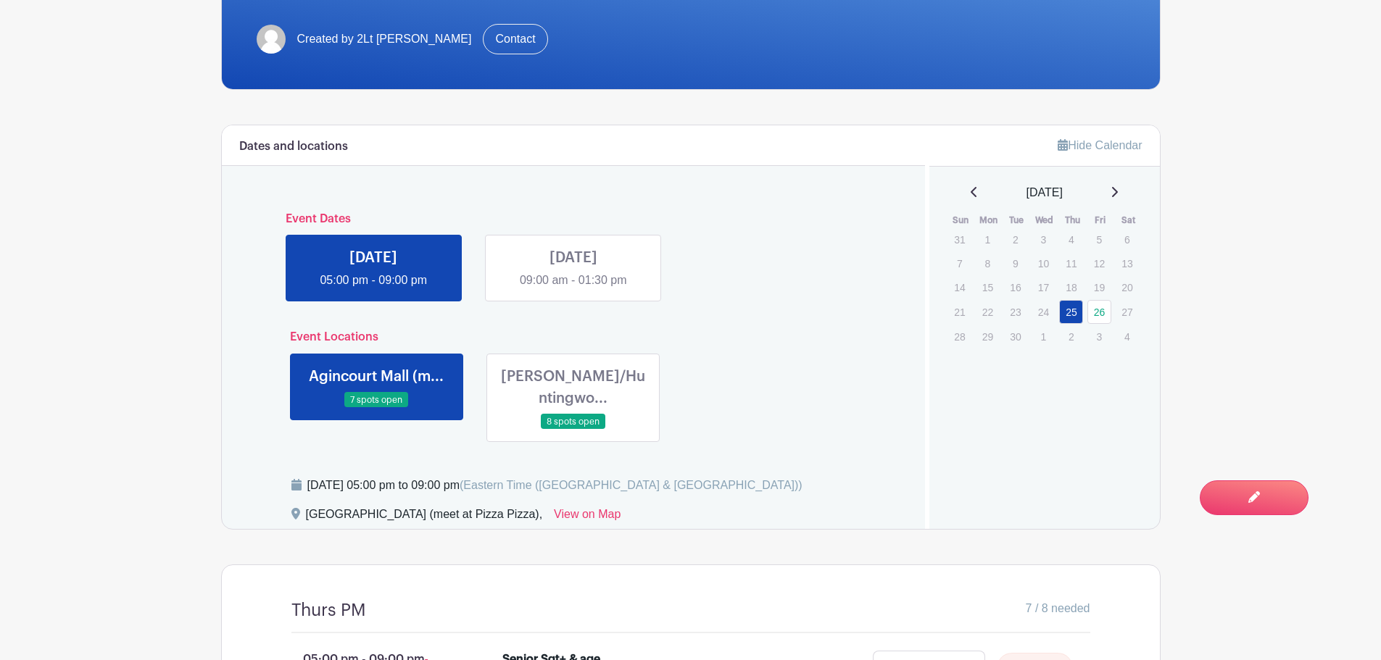
scroll to position [126, 0]
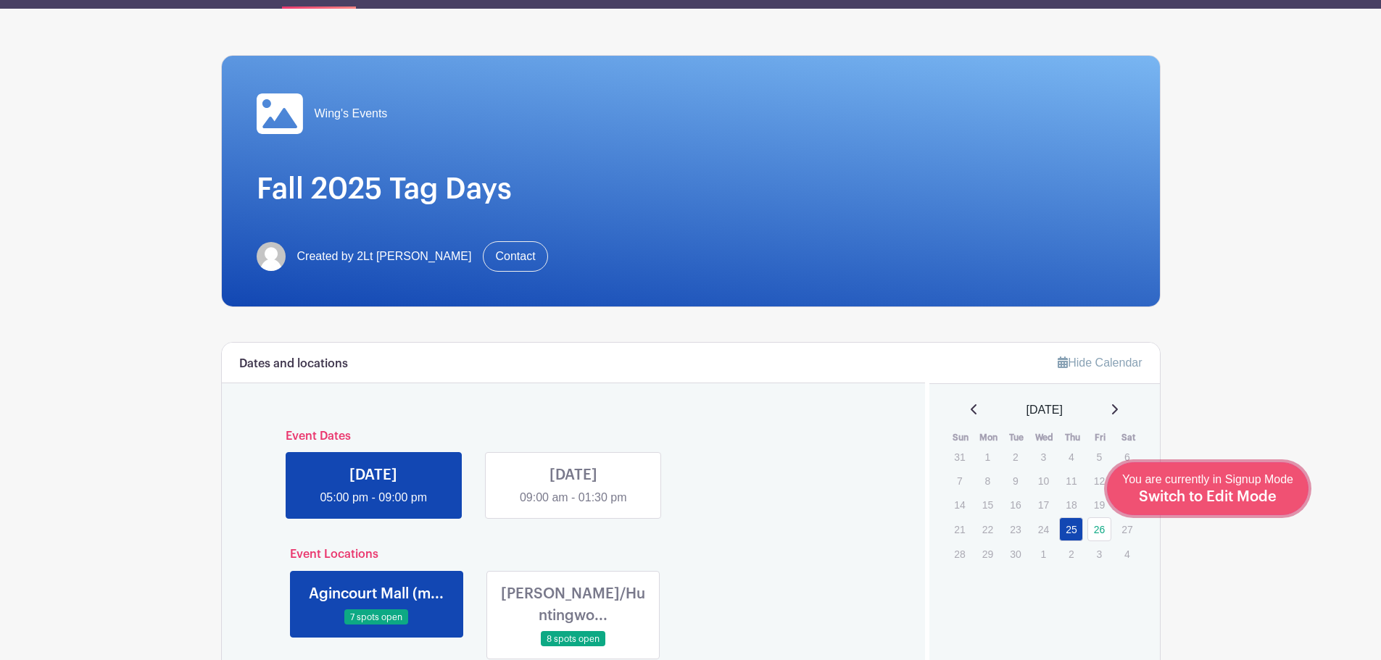
click at [1263, 495] on span "Switch to Edit Mode" at bounding box center [1208, 497] width 138 height 14
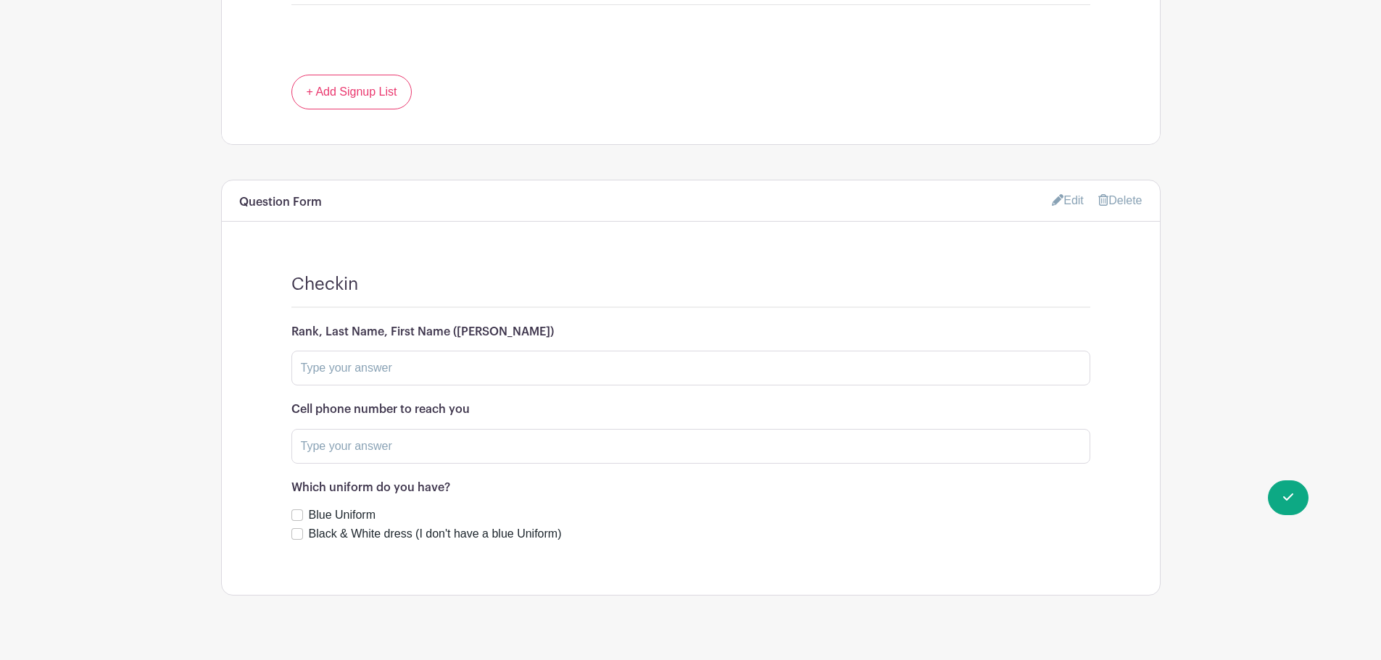
scroll to position [1248, 0]
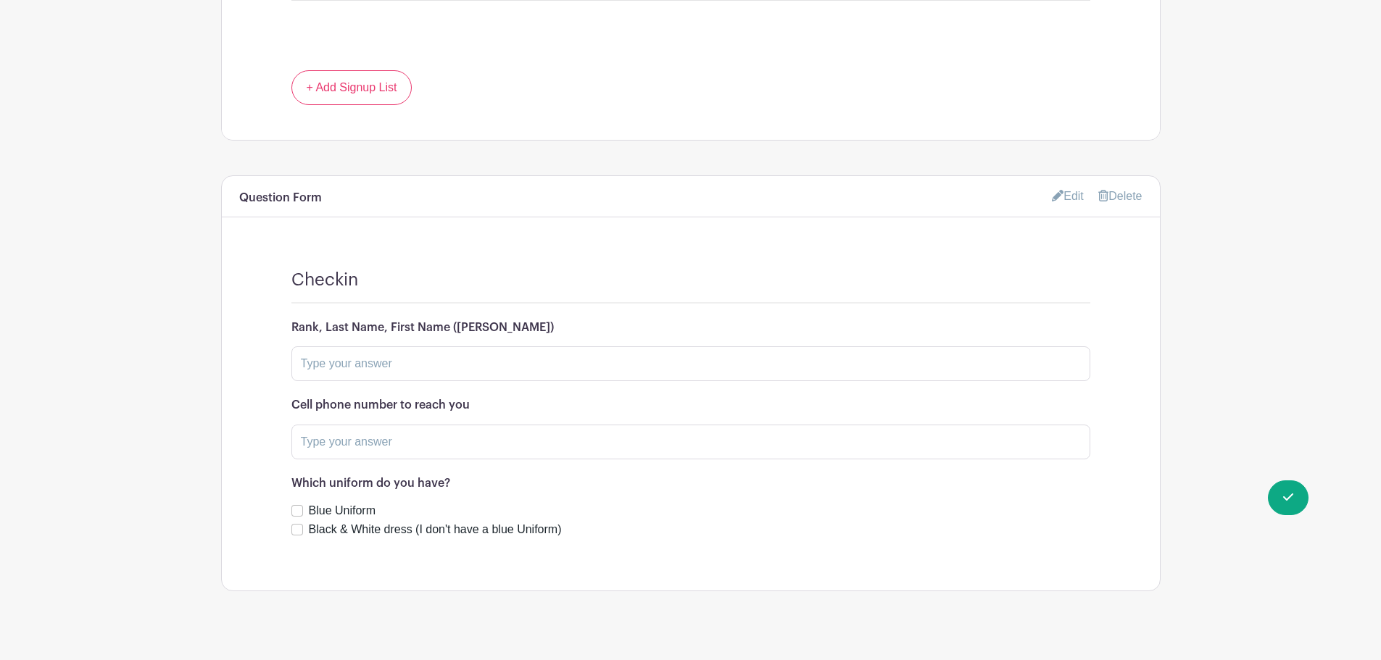
click at [1072, 184] on link "Edit" at bounding box center [1068, 196] width 32 height 24
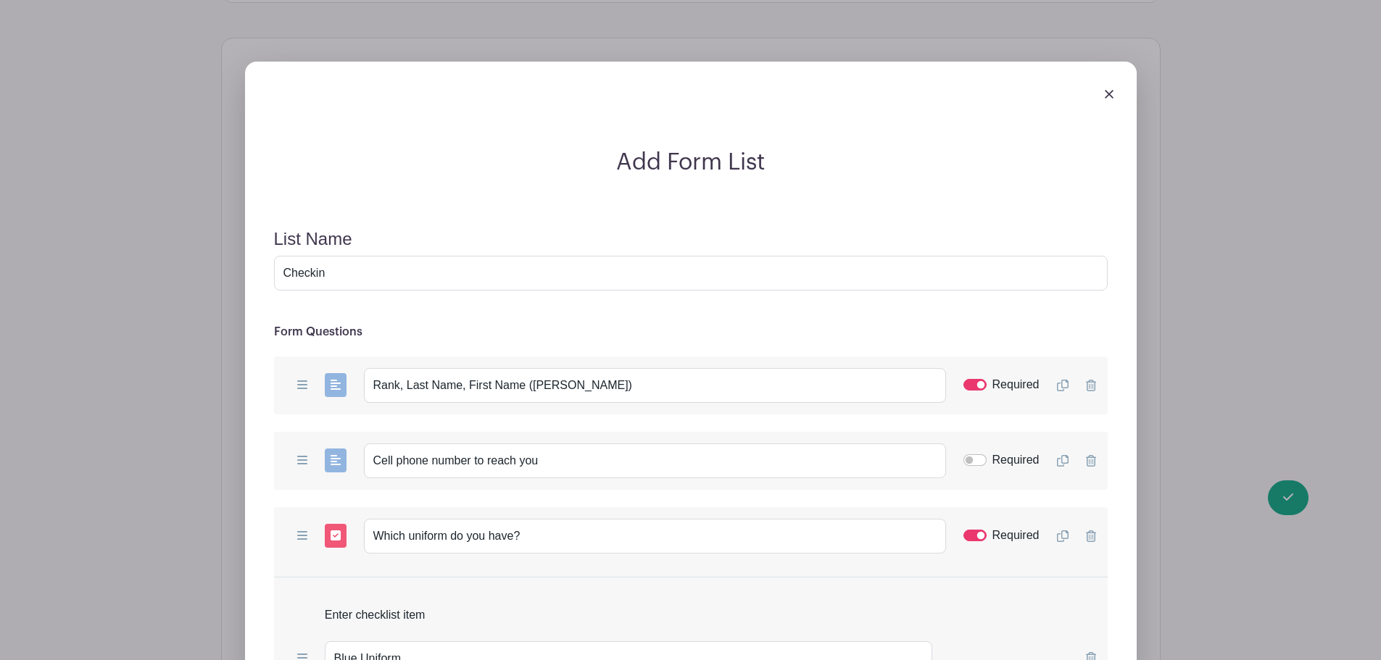
scroll to position [1465, 0]
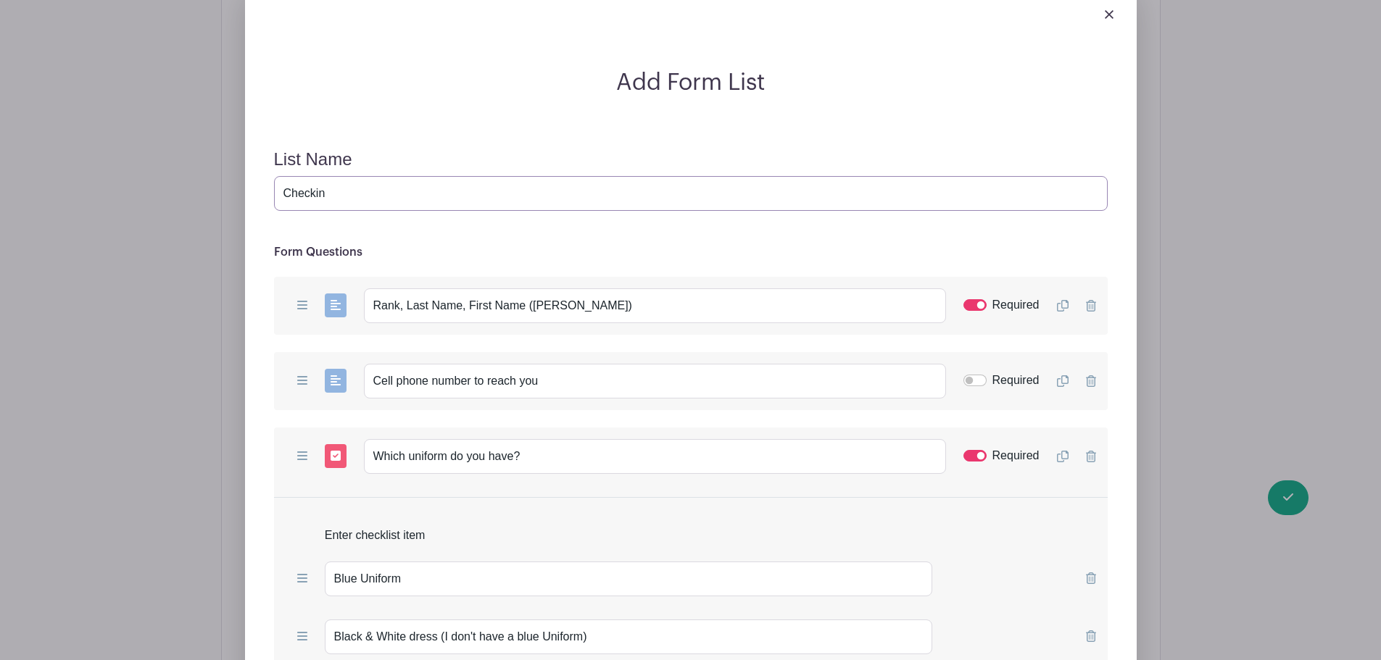
drag, startPoint x: 347, startPoint y: 174, endPoint x: 260, endPoint y: 170, distance: 87.1
click at [260, 170] on form "List Name Checkin Form Questions Add Short Answer Add Multiple Choice Add Check…" at bounding box center [691, 512] width 868 height 761
type input "W"
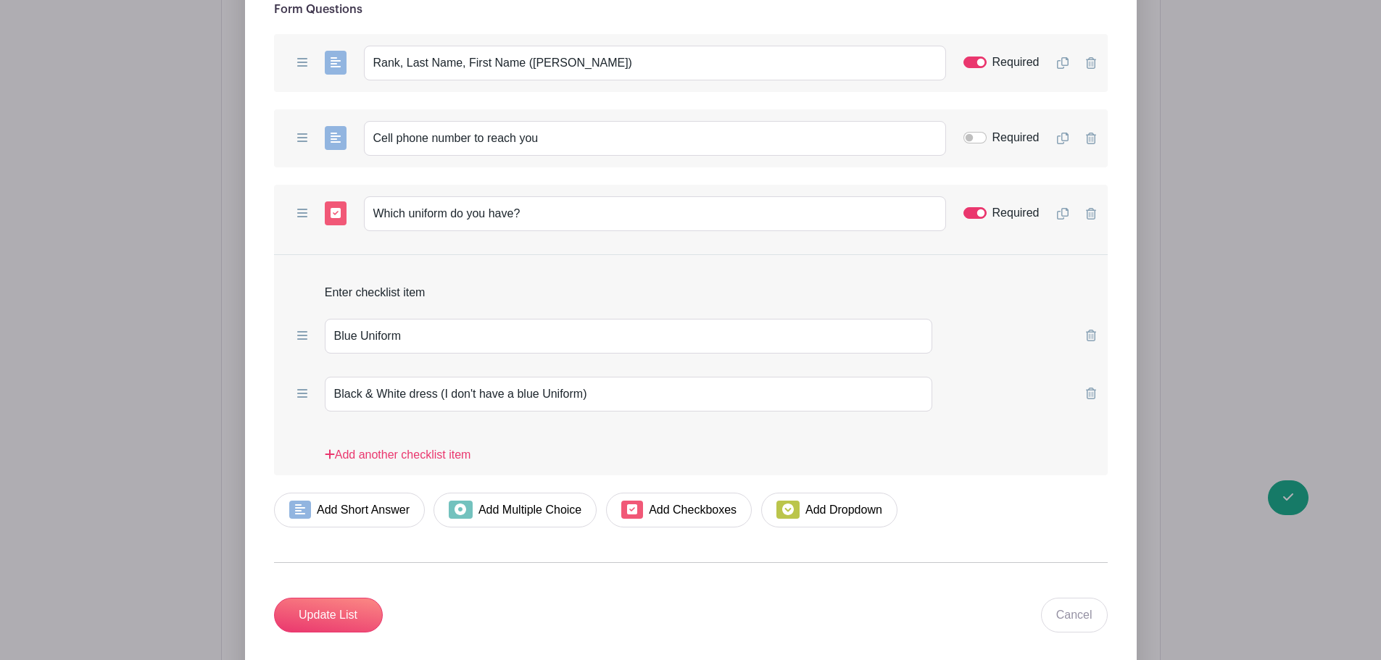
scroll to position [1683, 0]
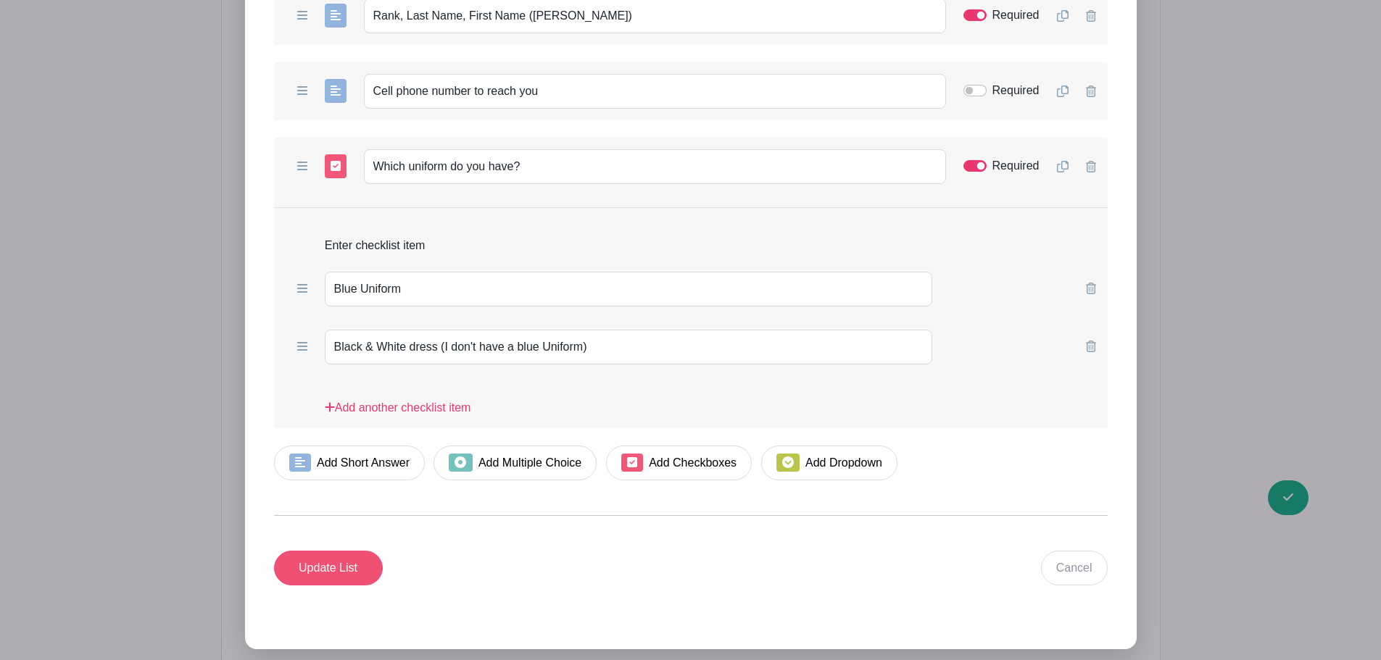
type input "Tell us more"
click at [348, 551] on input "Update List" at bounding box center [328, 568] width 109 height 35
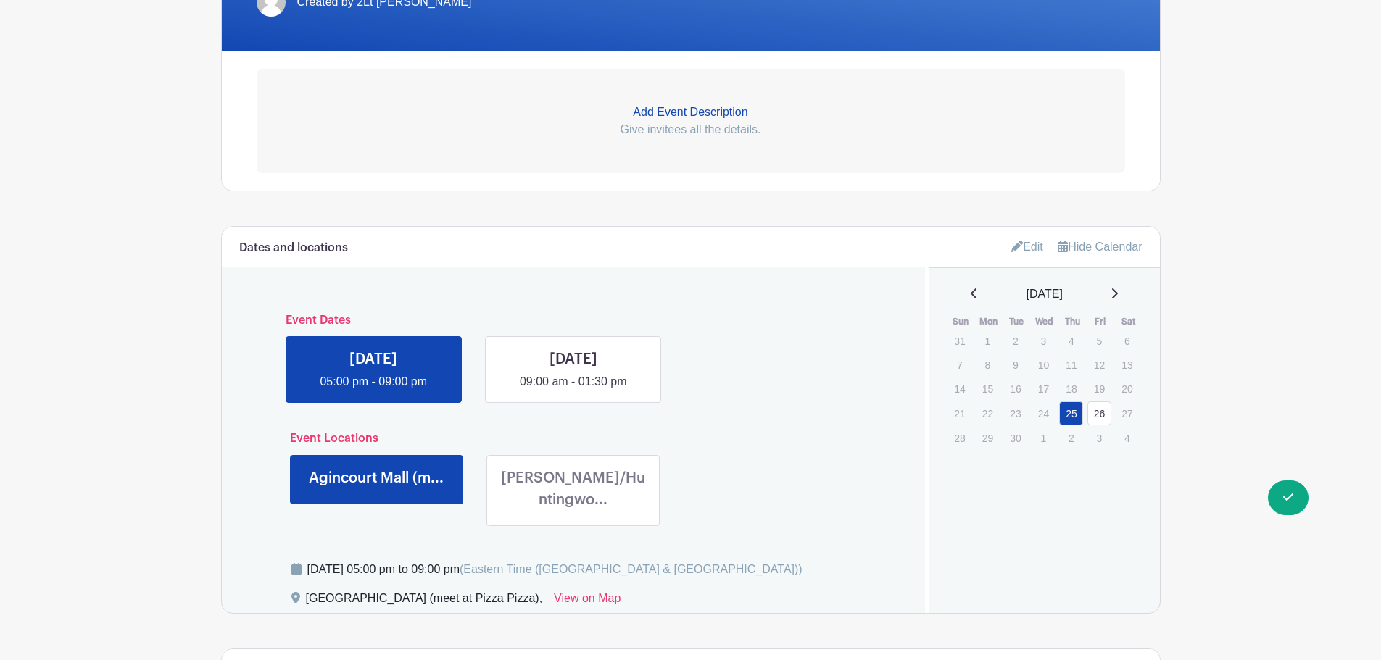
scroll to position [450, 0]
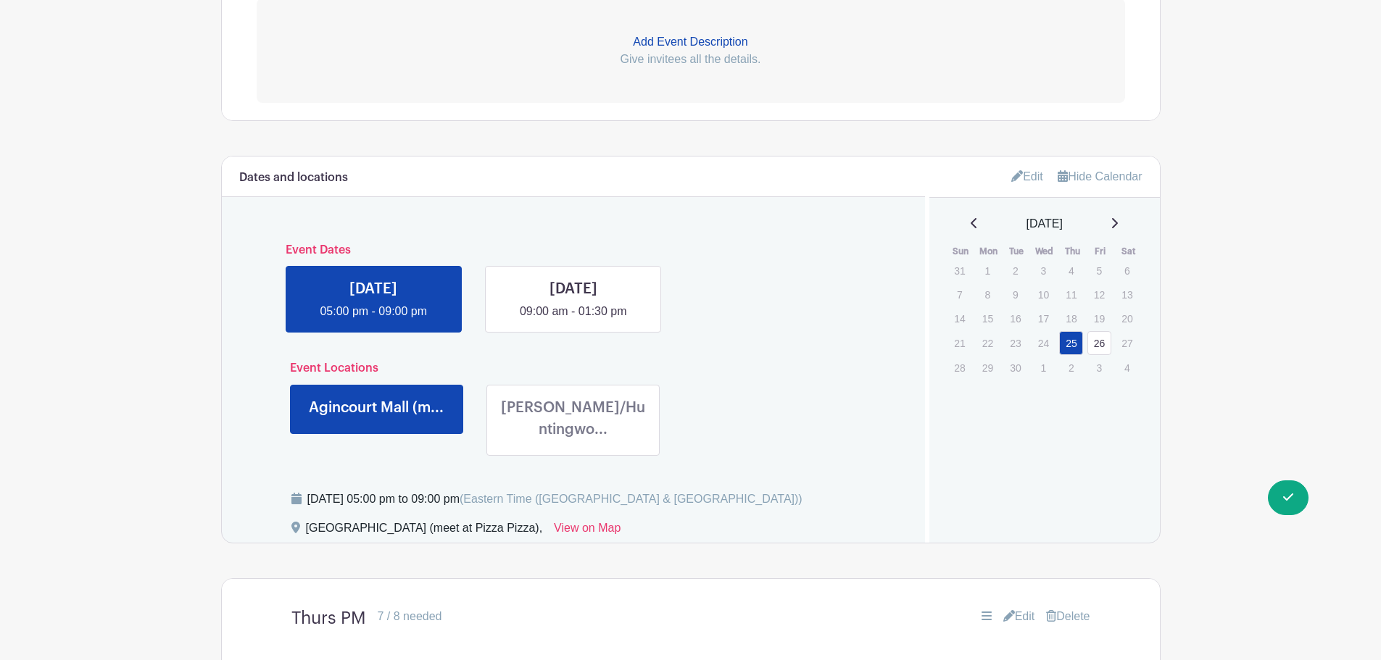
click at [1019, 178] on link "Edit" at bounding box center [1027, 177] width 32 height 24
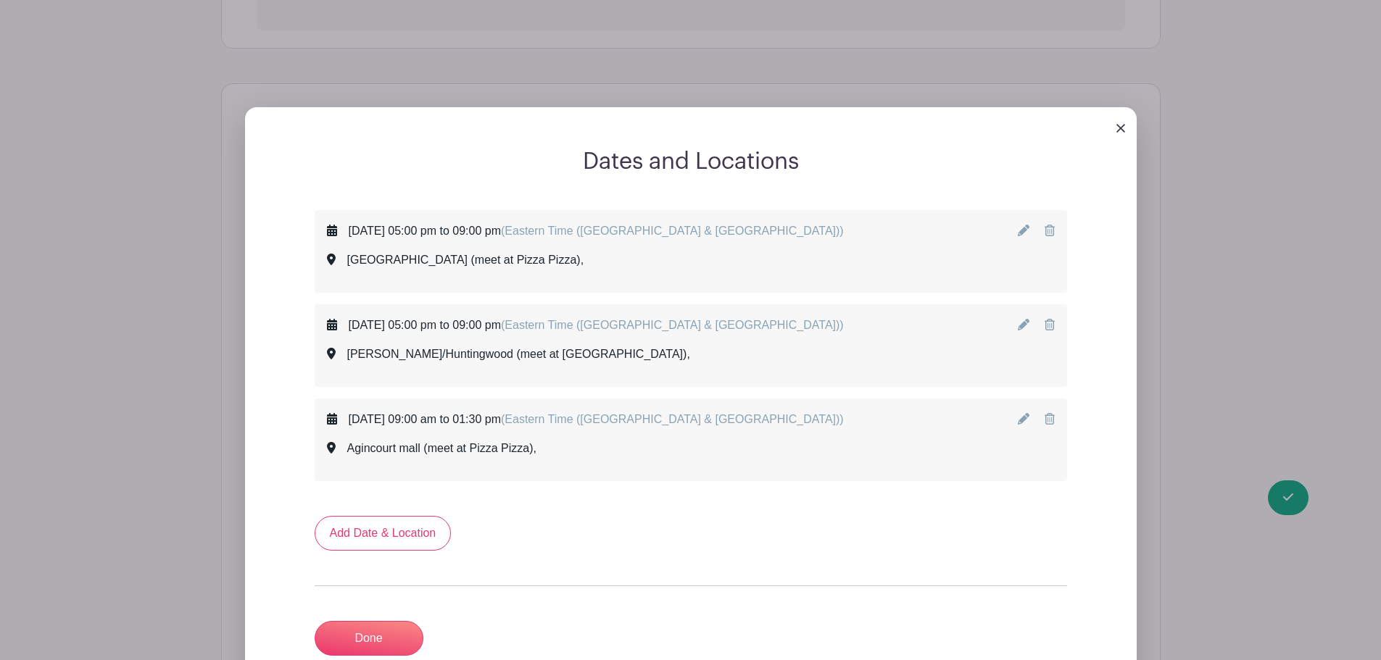
scroll to position [595, 0]
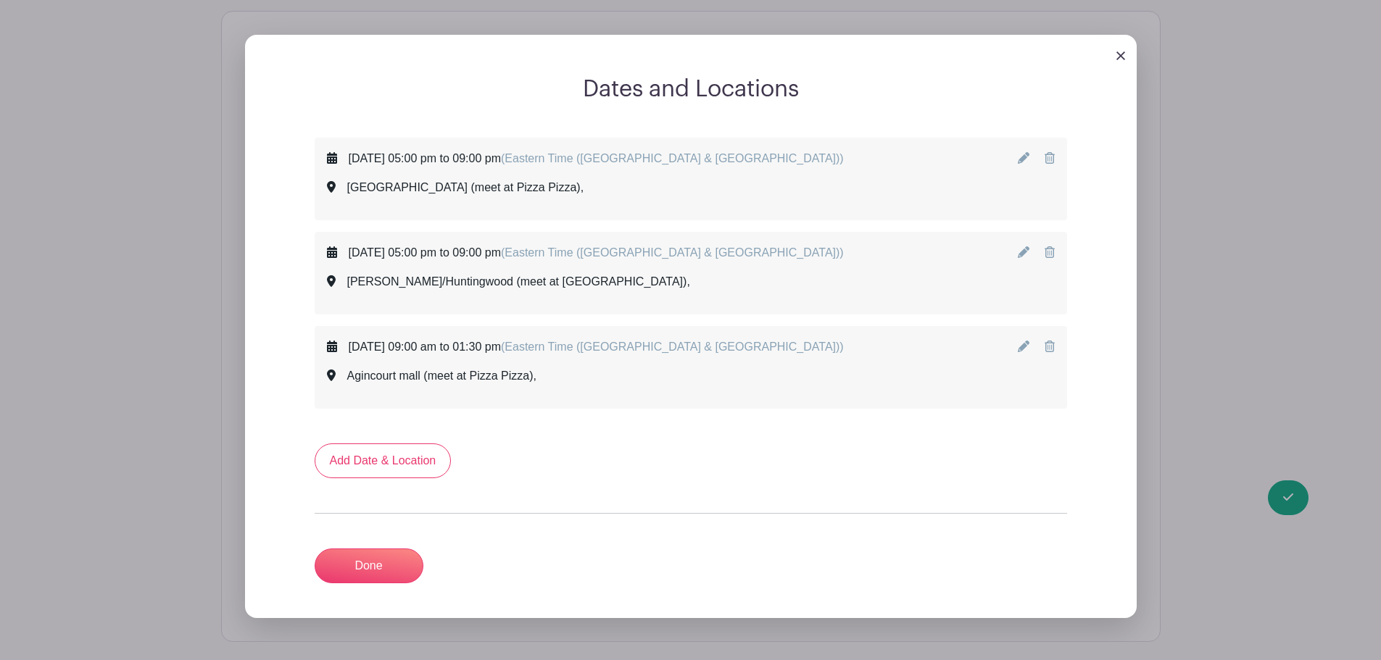
click at [1120, 57] on img at bounding box center [1120, 55] width 9 height 9
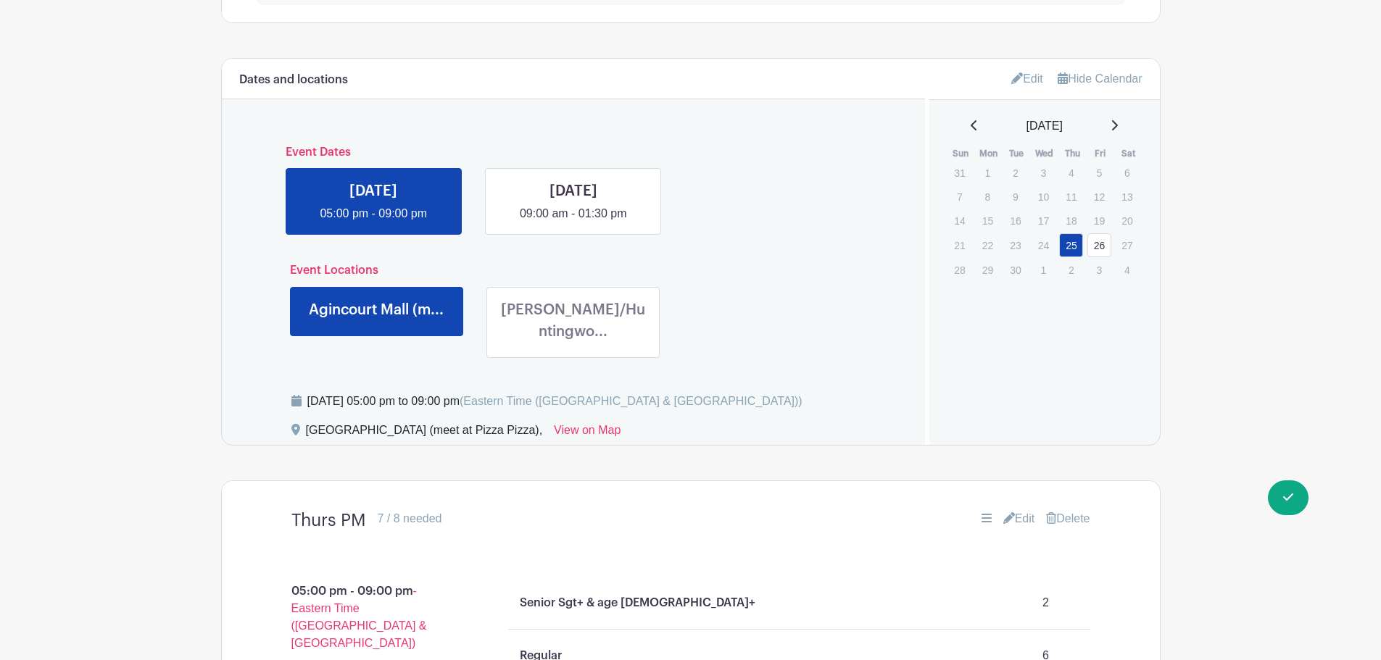
scroll to position [523, 0]
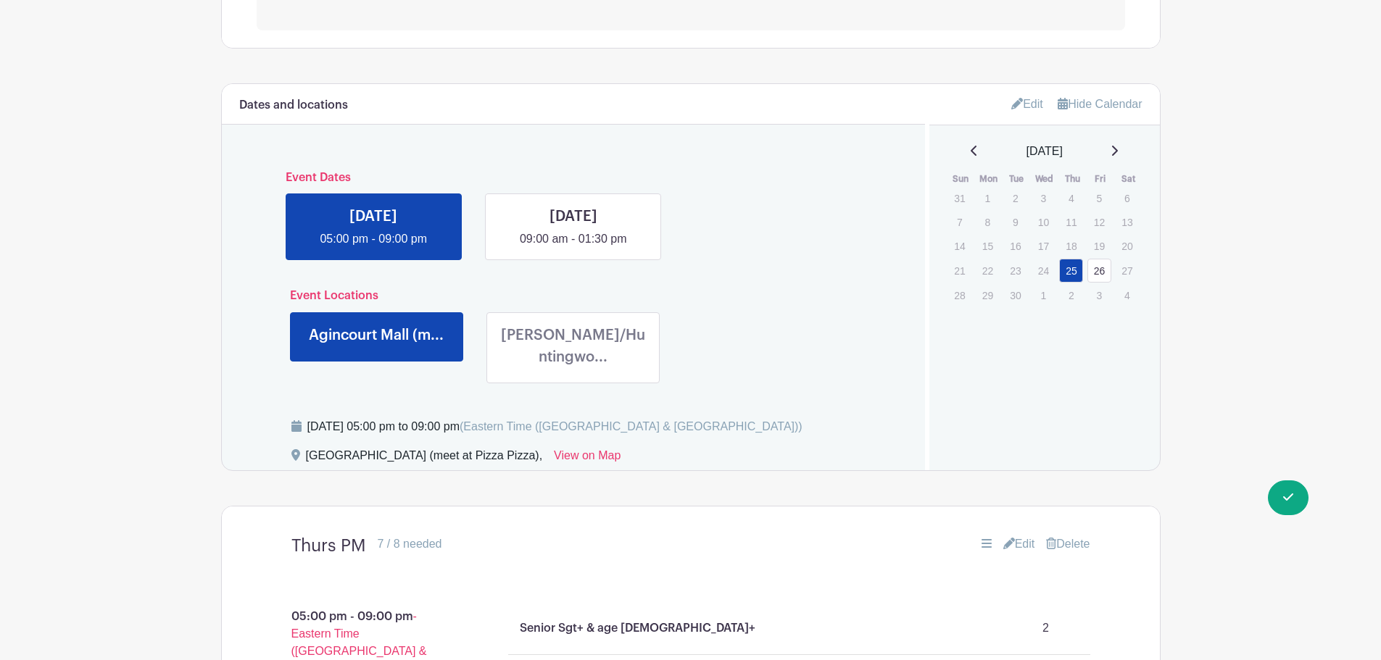
click at [1003, 538] on icon at bounding box center [1009, 544] width 12 height 12
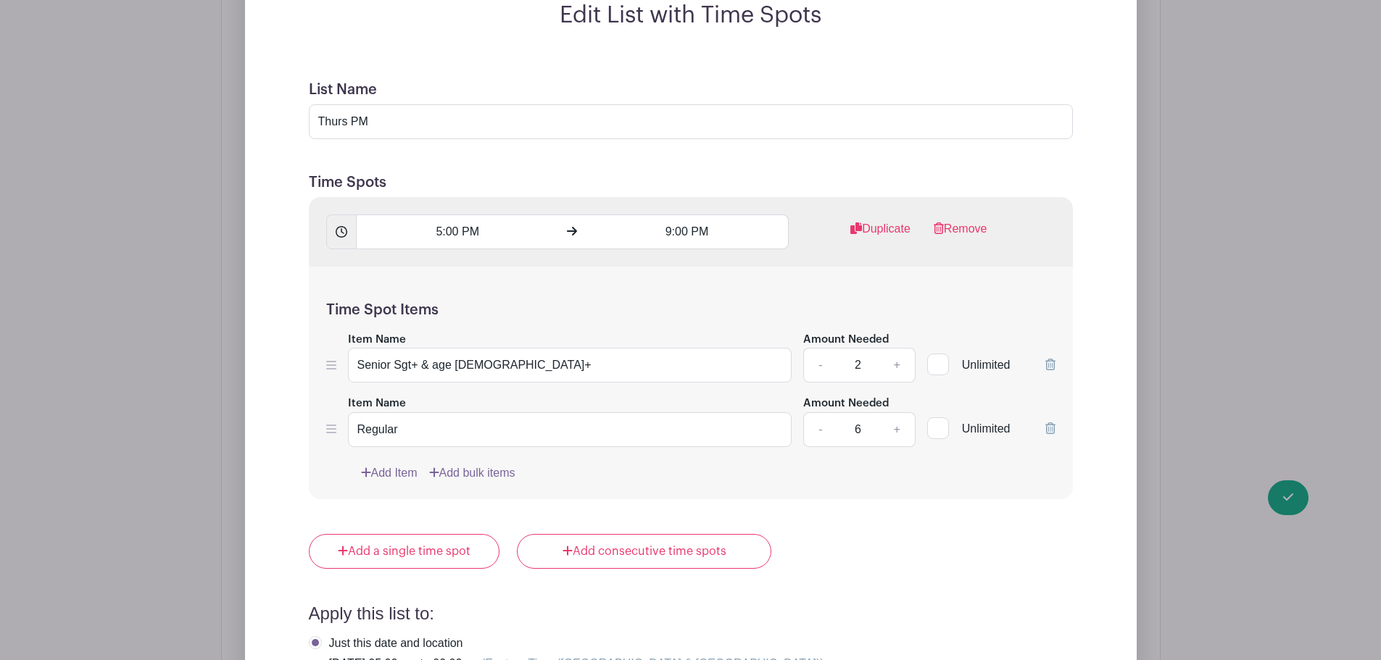
scroll to position [1030, 0]
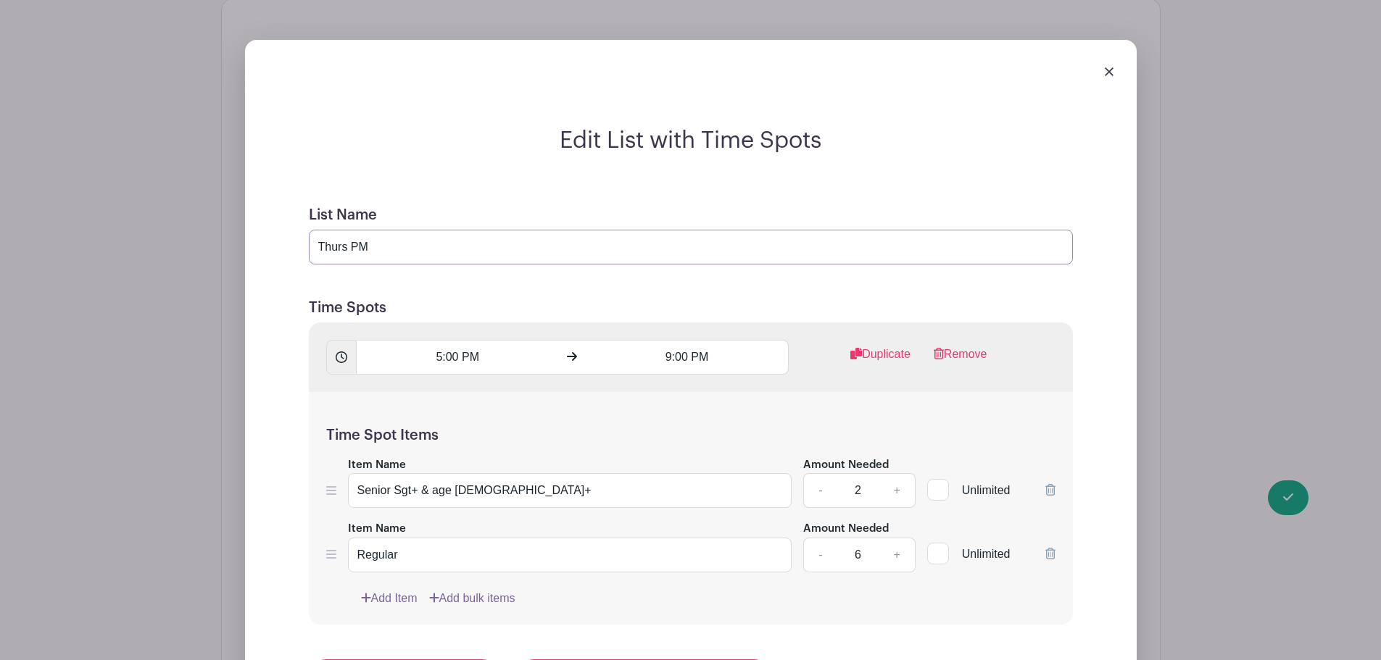
drag, startPoint x: 397, startPoint y: 225, endPoint x: 323, endPoint y: 223, distance: 73.3
click at [323, 230] on input "Thurs PM" at bounding box center [691, 247] width 764 height 35
type input "T"
type input "Tagging Location"
click at [946, 346] on link "Remove" at bounding box center [961, 360] width 54 height 29
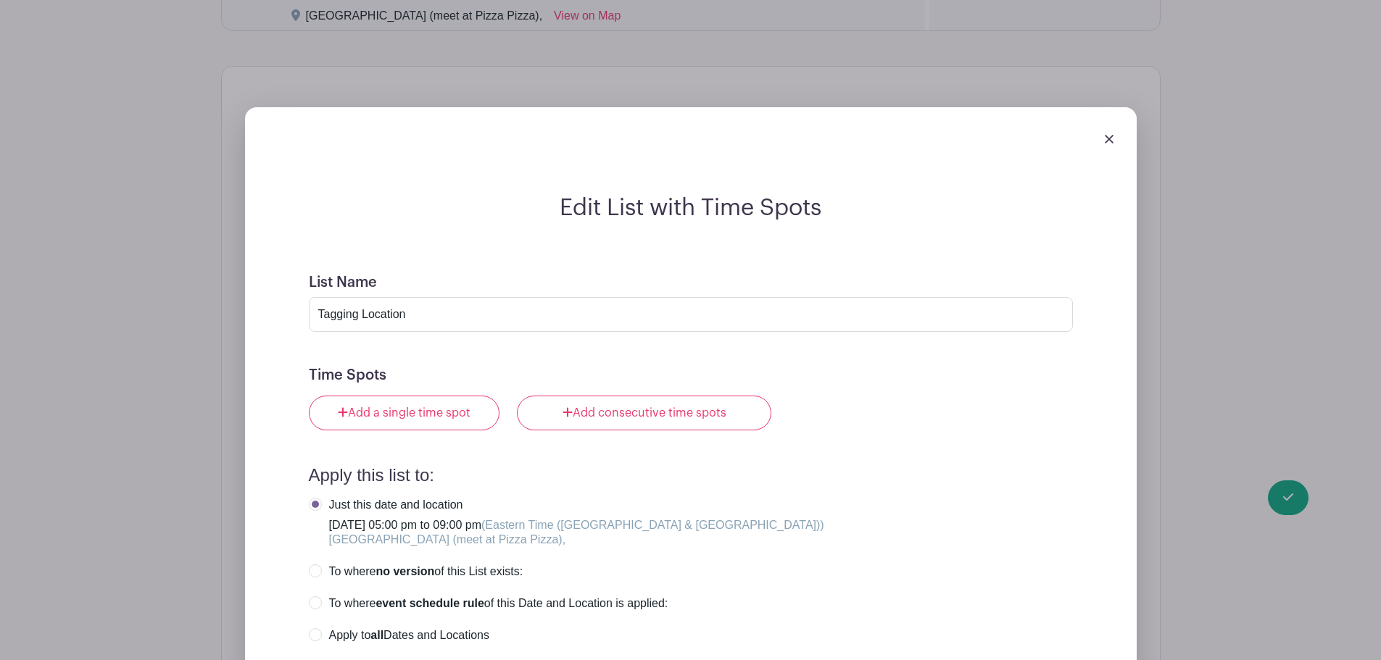
scroll to position [958, 0]
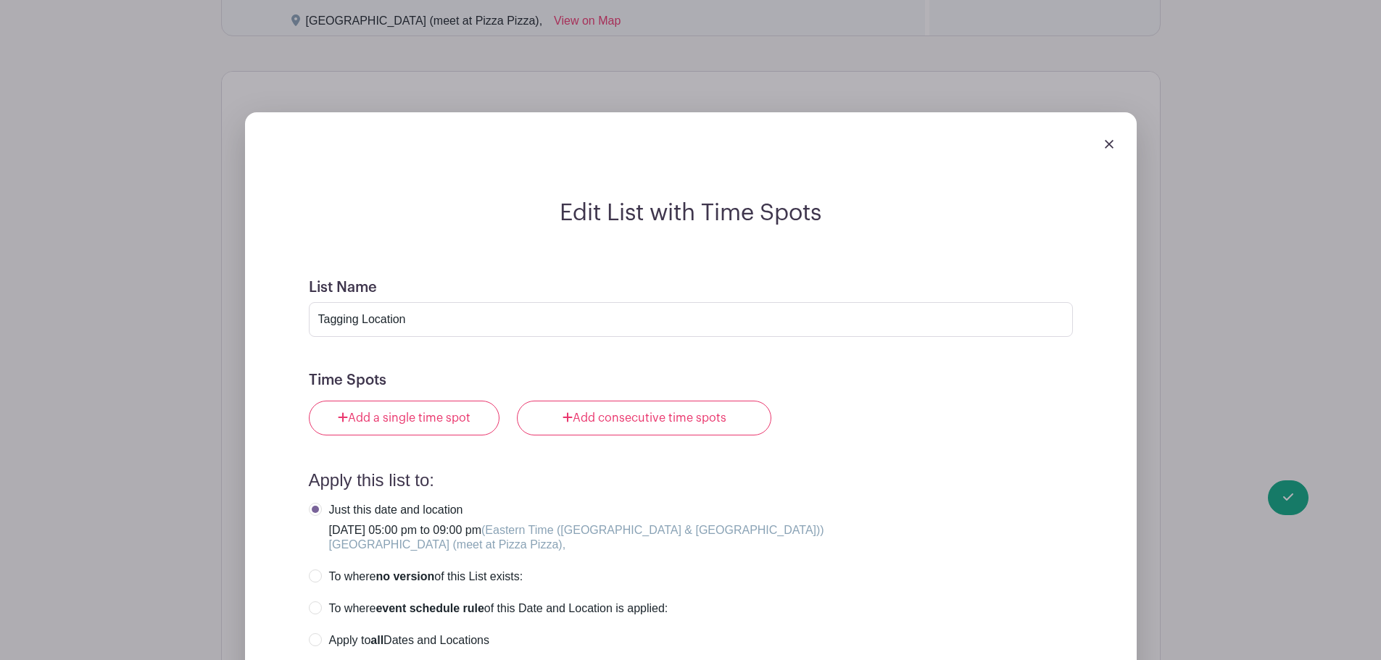
click at [1103, 129] on div at bounding box center [691, 144] width 868 height 41
click at [1111, 140] on img at bounding box center [1109, 144] width 9 height 9
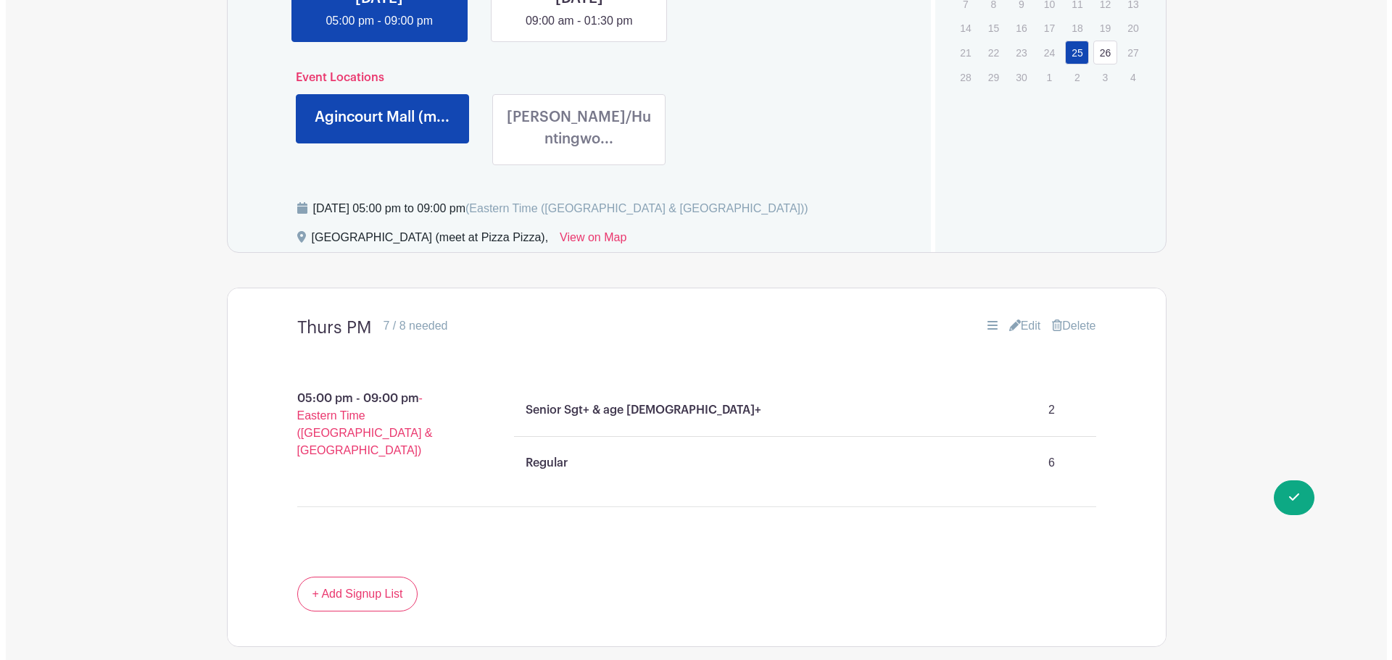
scroll to position [740, 0]
click at [1052, 320] on icon at bounding box center [1051, 326] width 10 height 12
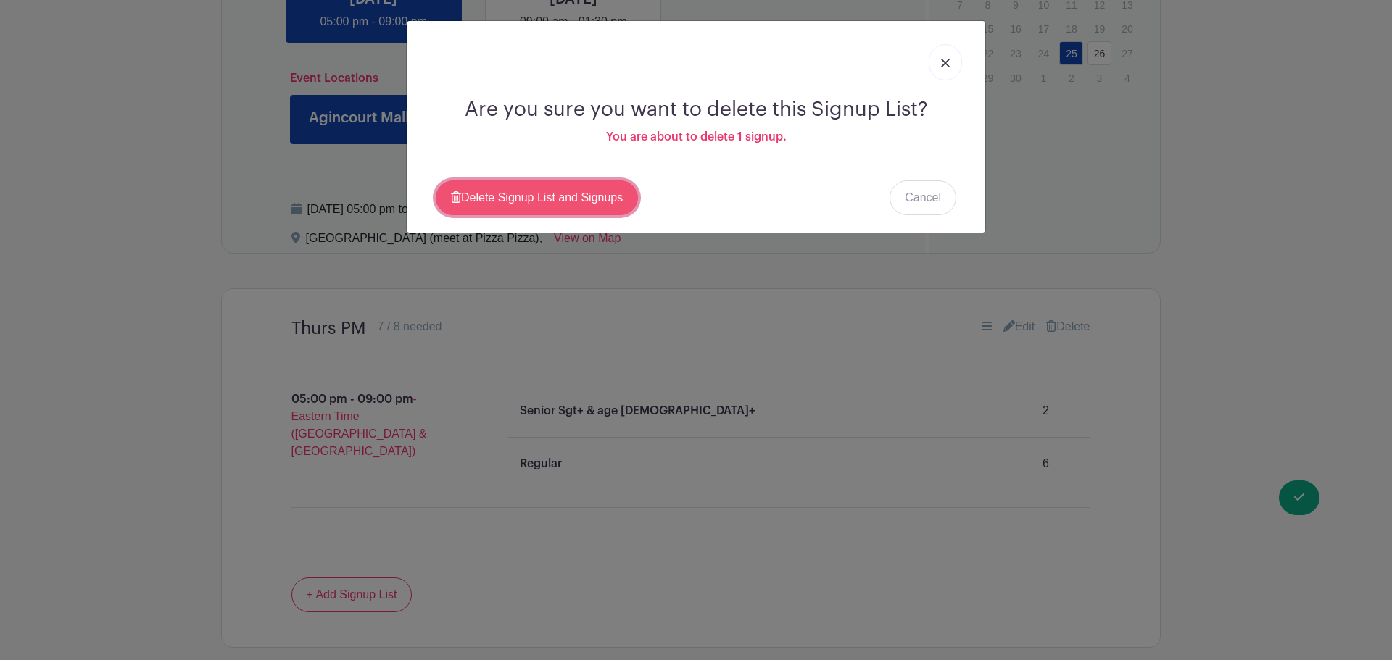
click at [557, 191] on link "Delete Signup List and Signups" at bounding box center [537, 198] width 202 height 35
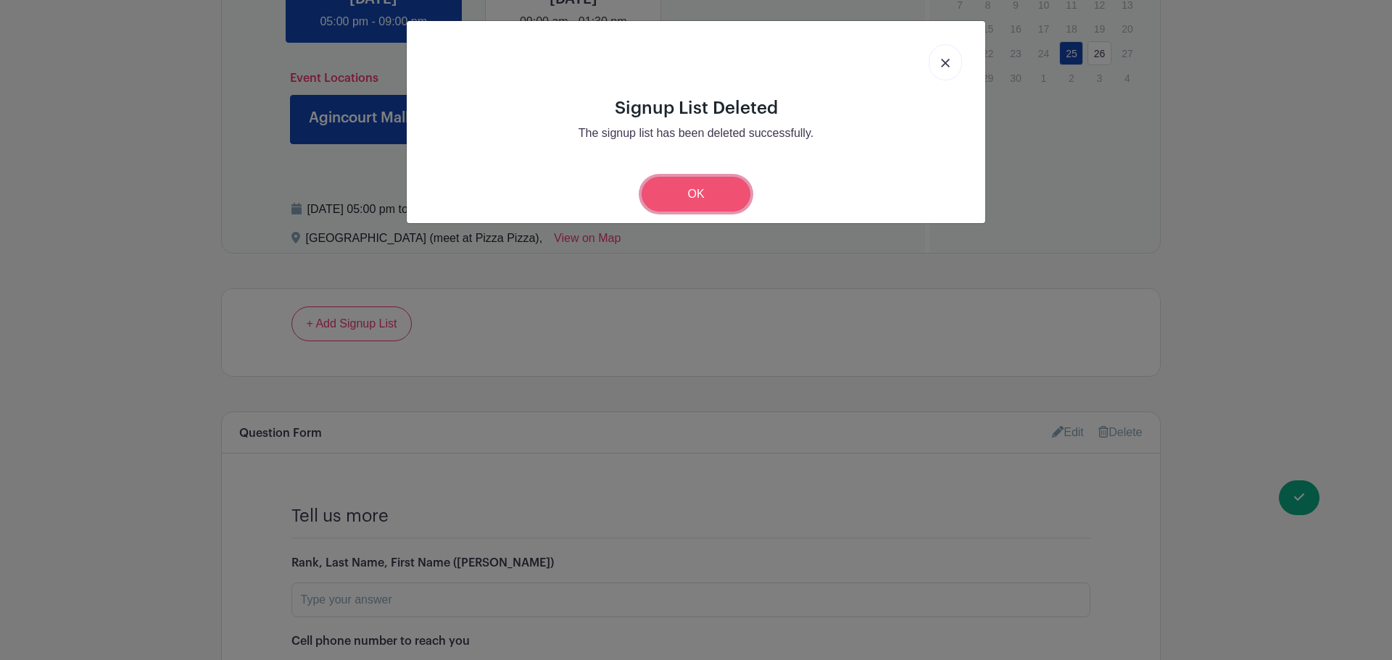
click at [706, 202] on link "OK" at bounding box center [696, 194] width 109 height 35
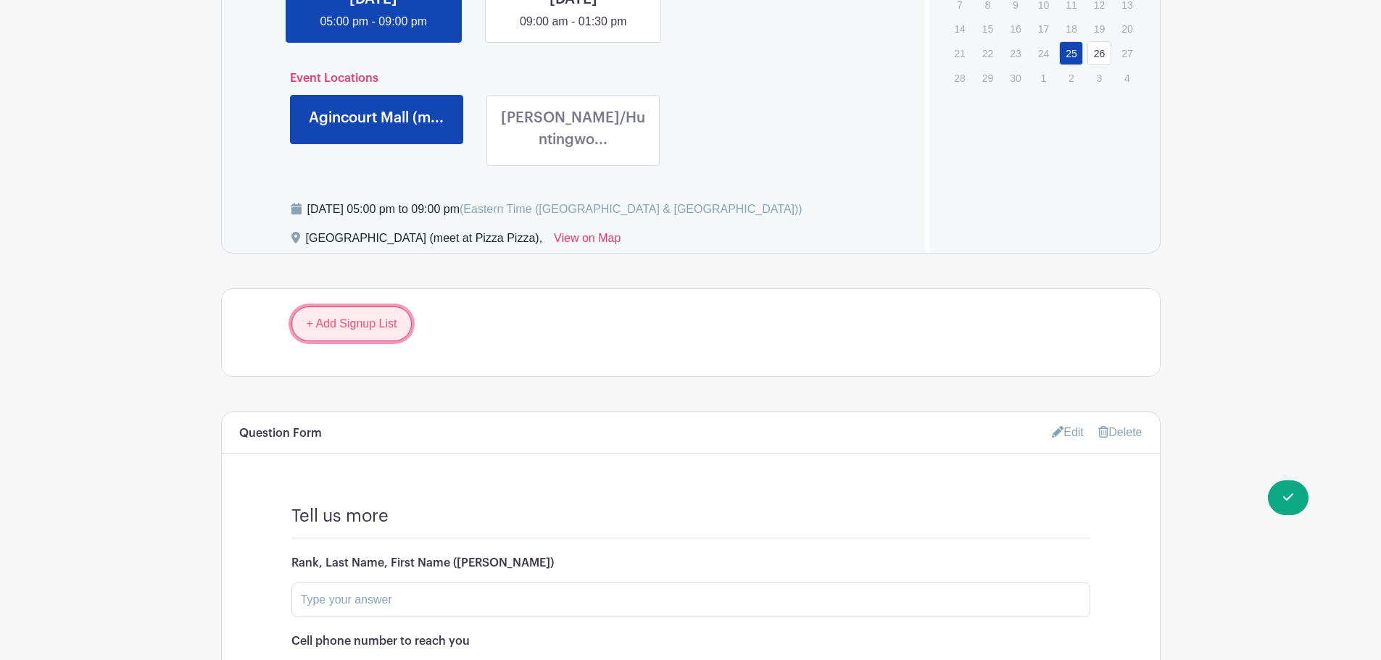
click at [377, 307] on link "+ Add Signup List" at bounding box center [351, 324] width 121 height 35
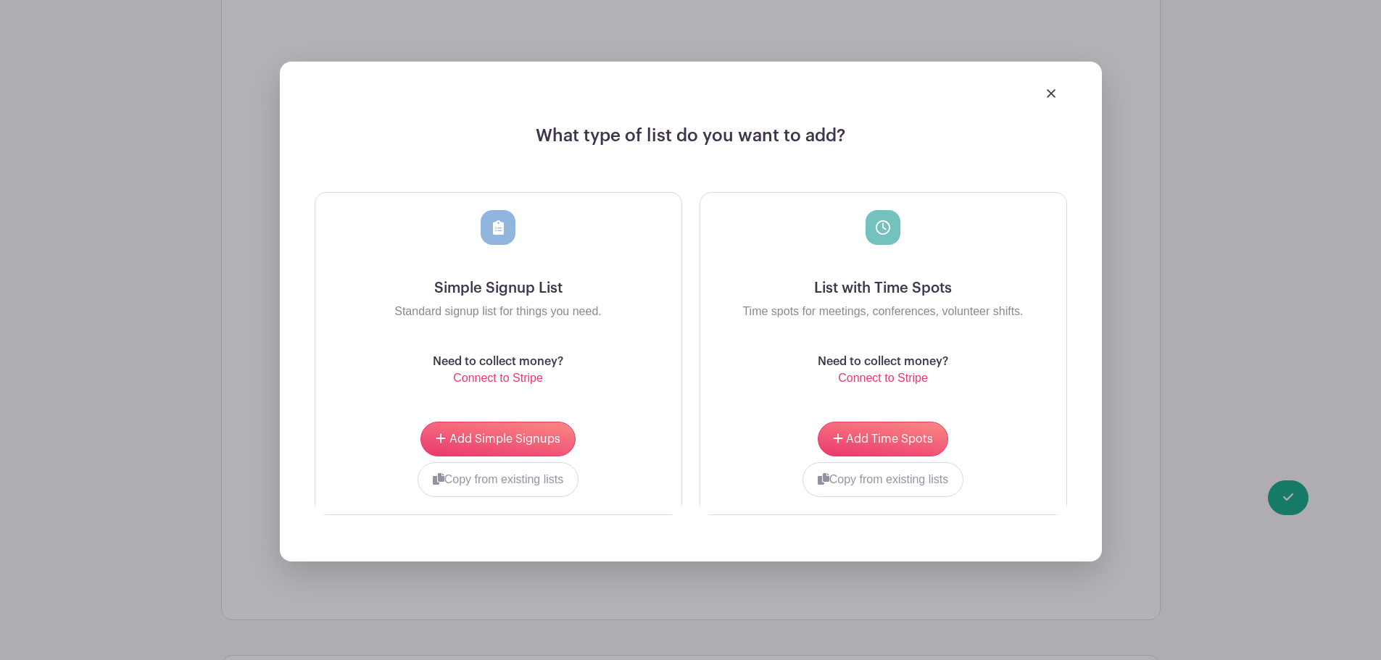
scroll to position [1103, 0]
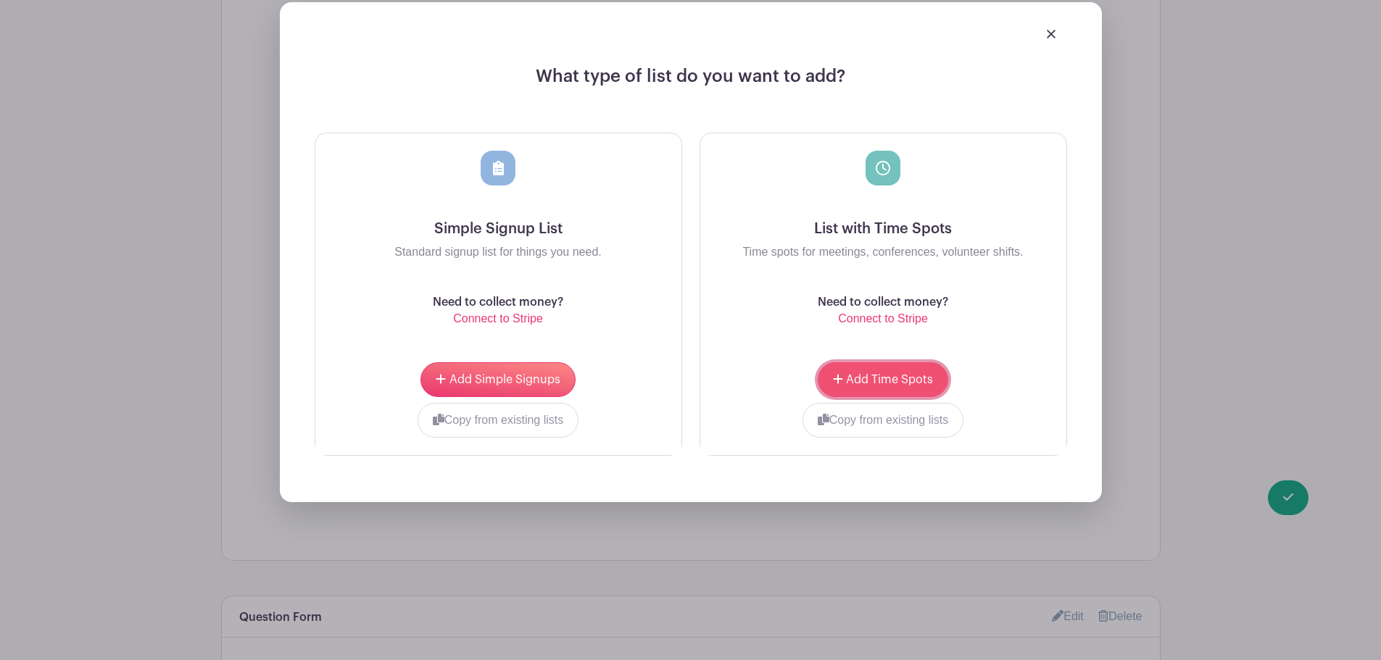
click at [899, 374] on span "Add Time Spots" at bounding box center [889, 380] width 87 height 12
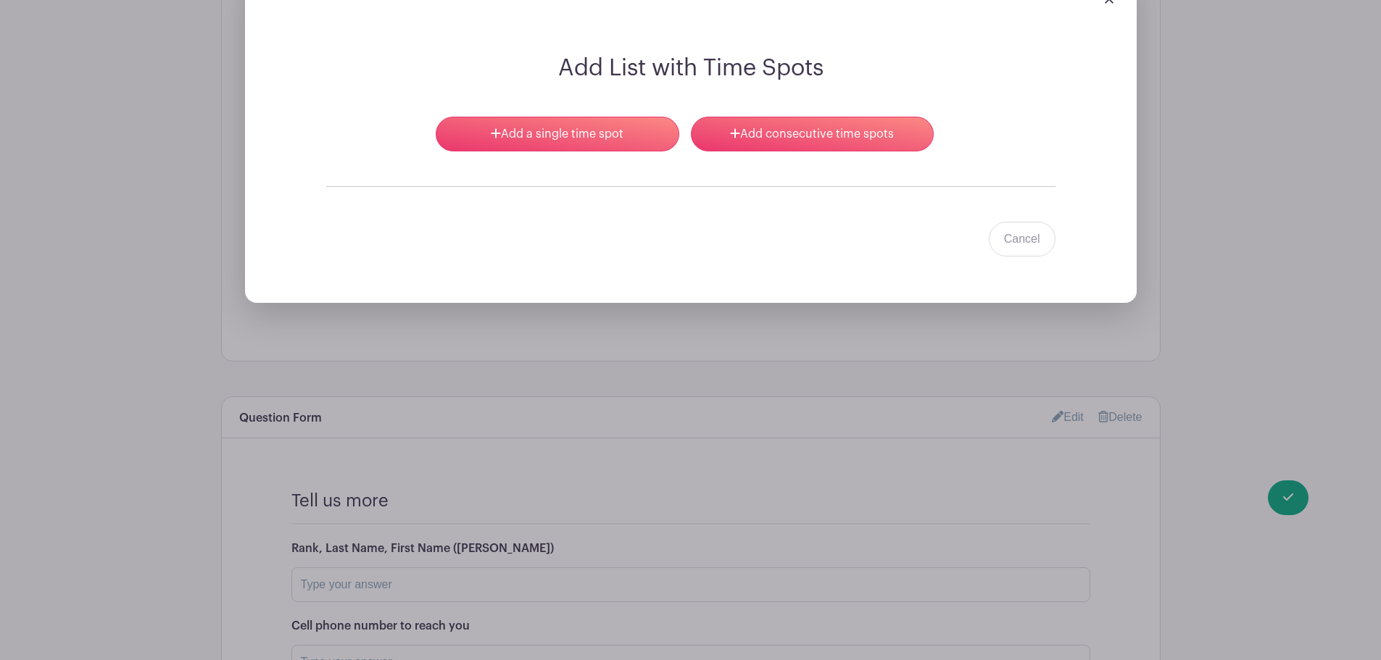
scroll to position [1146, 0]
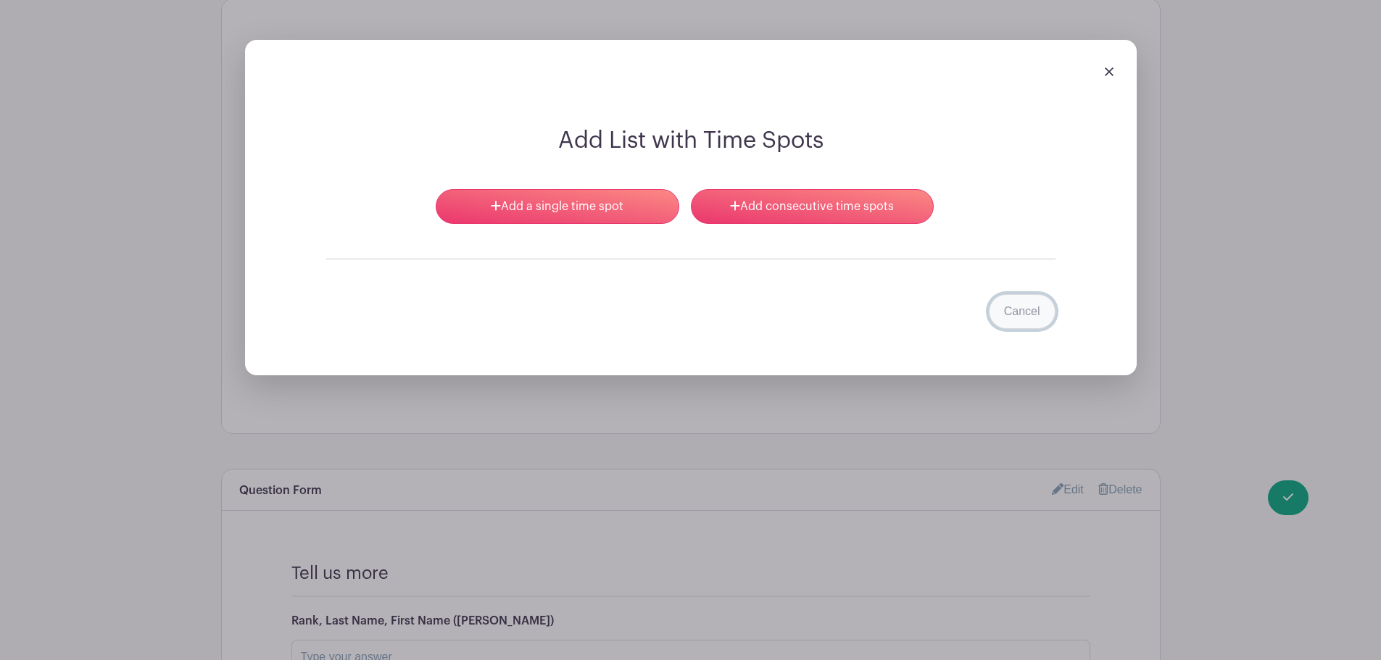
click at [1012, 294] on link "Cancel" at bounding box center [1022, 311] width 67 height 35
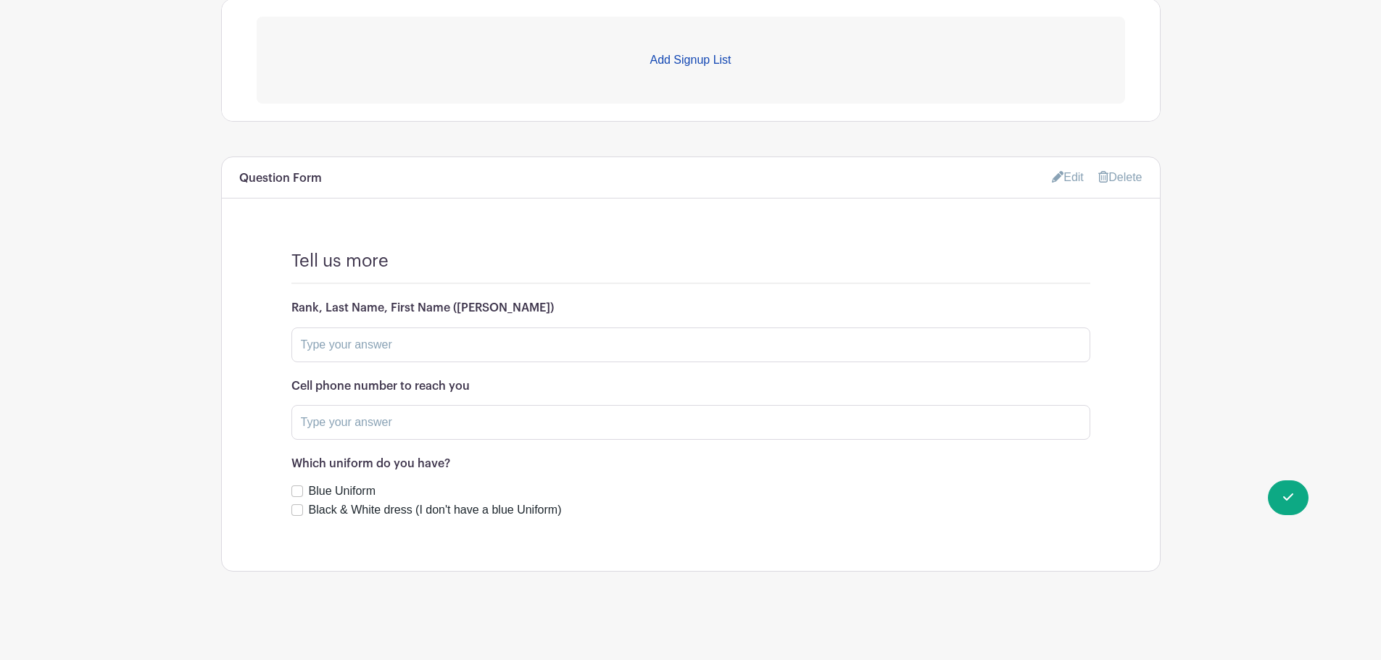
scroll to position [834, 0]
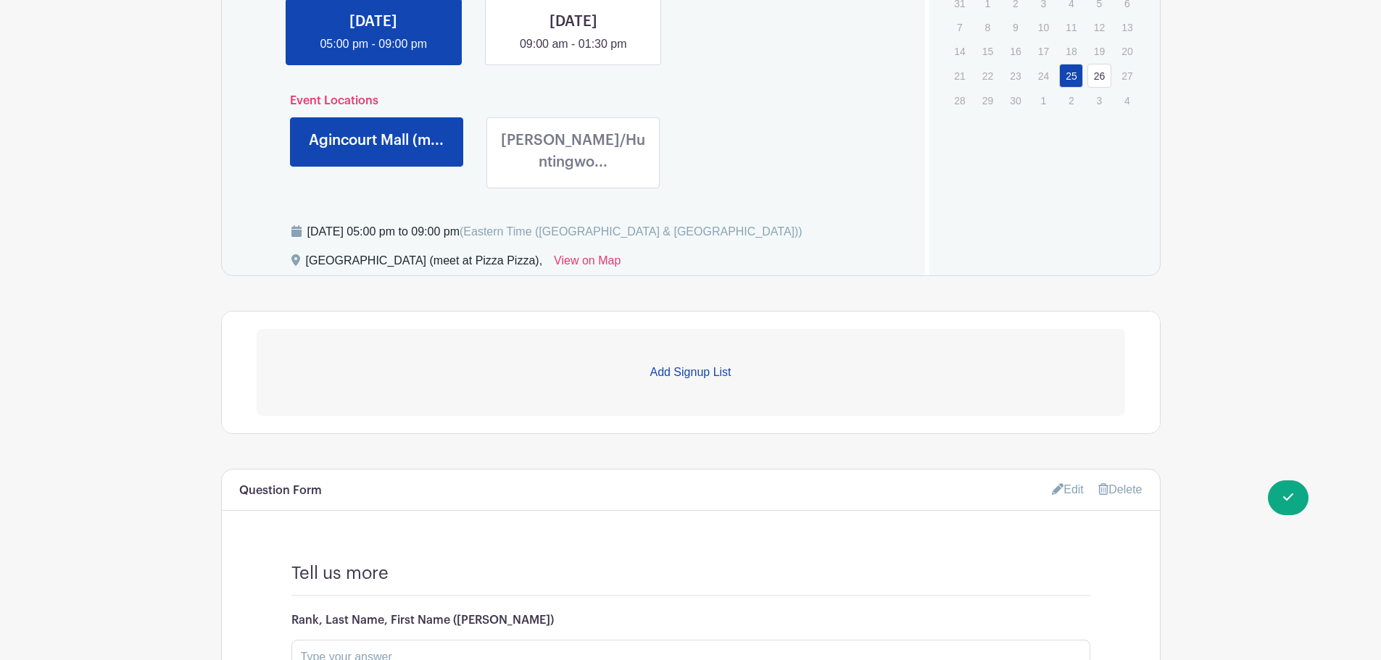
click at [676, 364] on p "Add Signup List" at bounding box center [691, 372] width 868 height 17
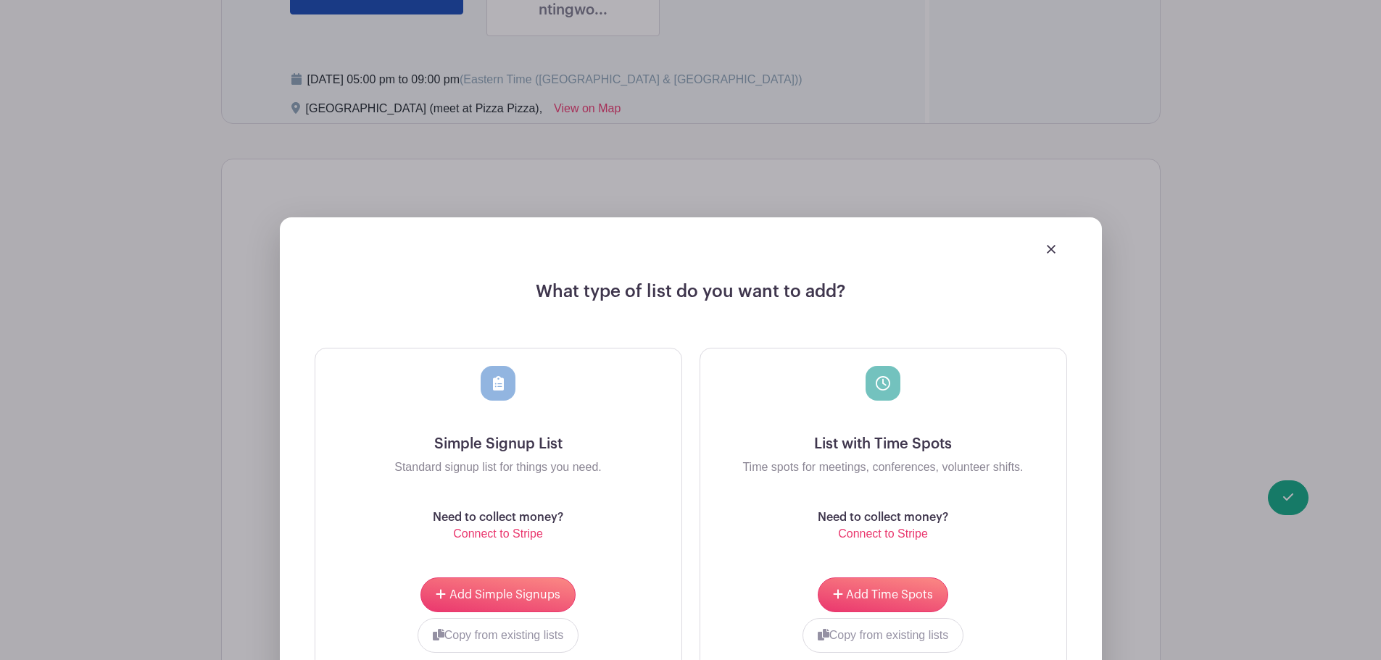
scroll to position [1124, 0]
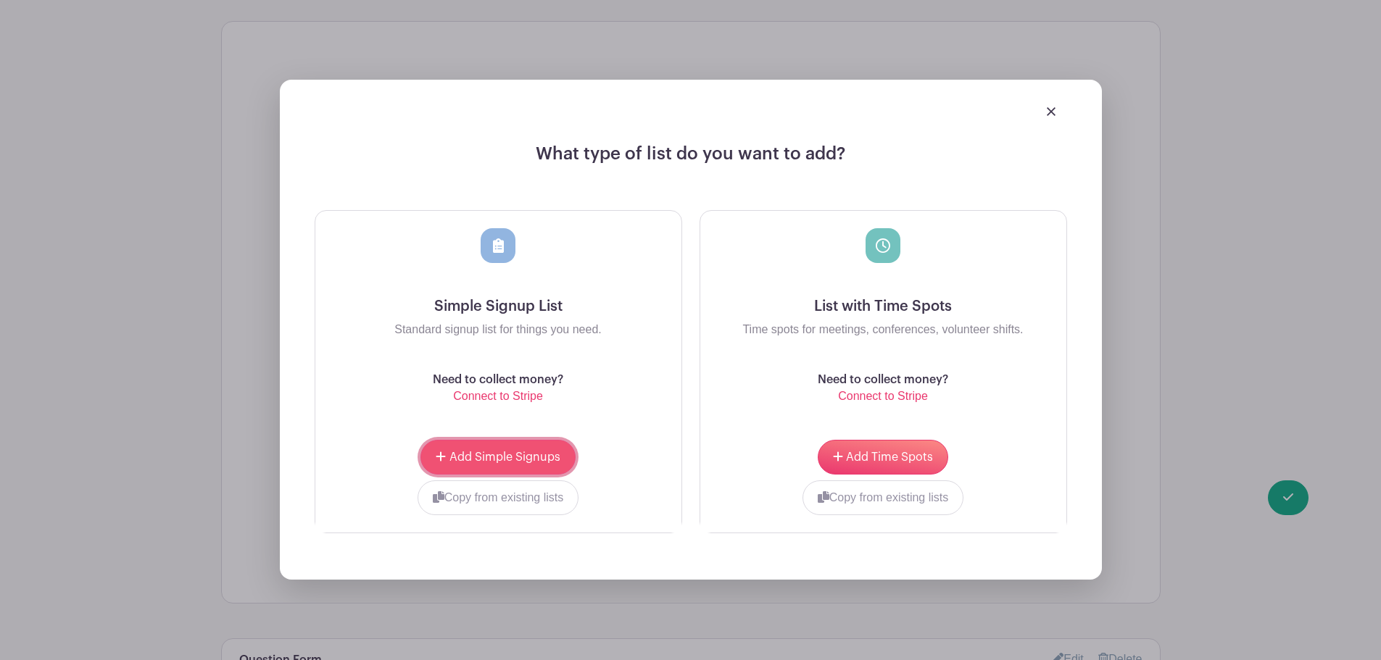
click at [541, 452] on span "Add Simple Signups" at bounding box center [504, 458] width 111 height 12
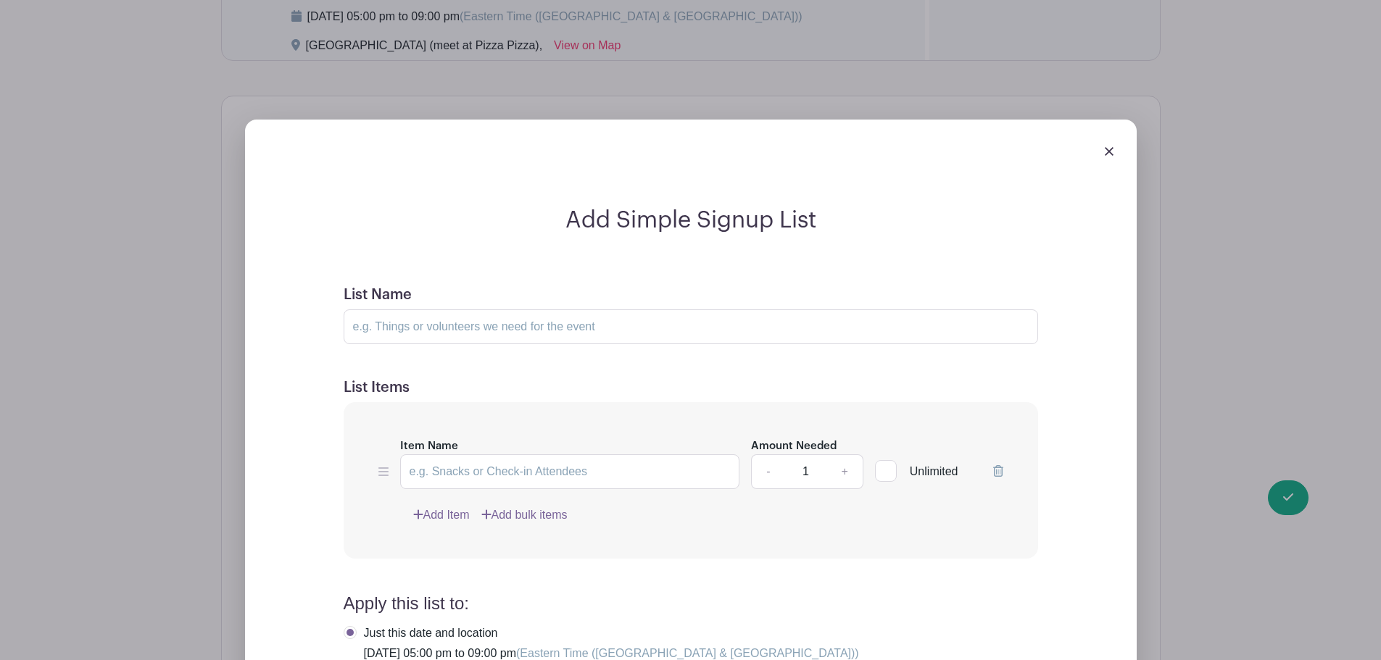
scroll to position [979, 0]
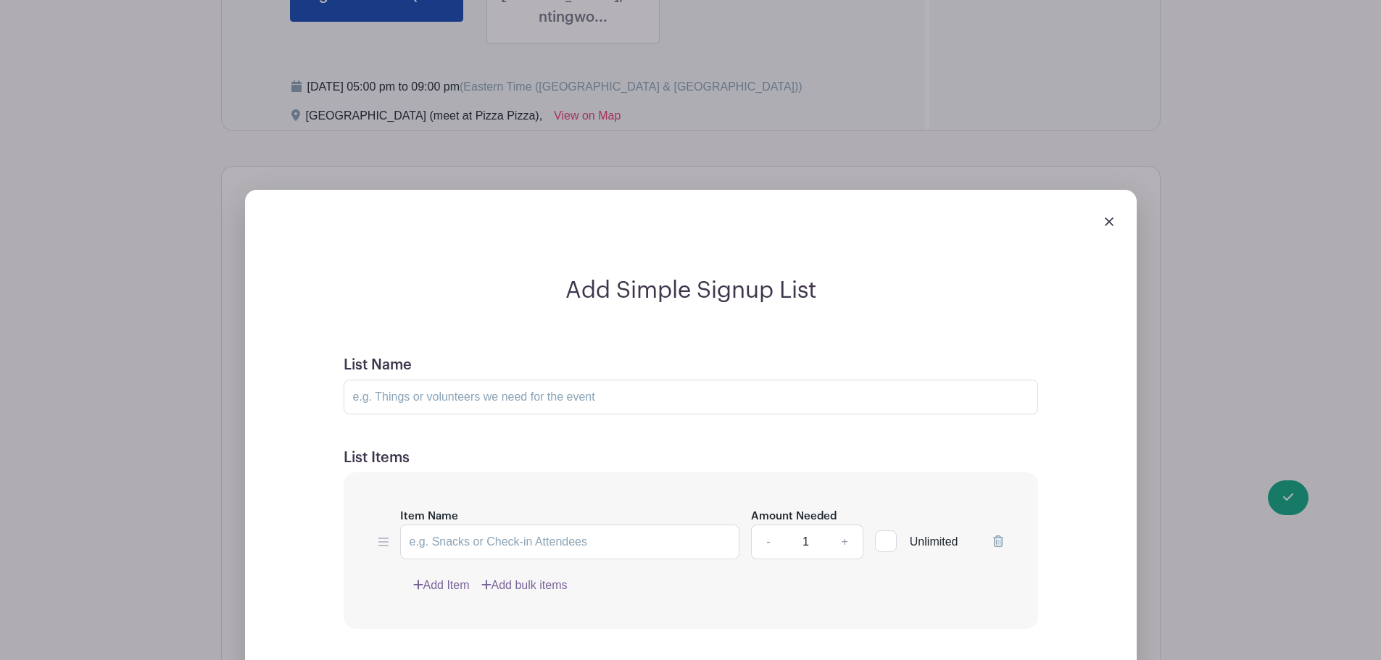
click at [1112, 217] on img at bounding box center [1109, 221] width 9 height 9
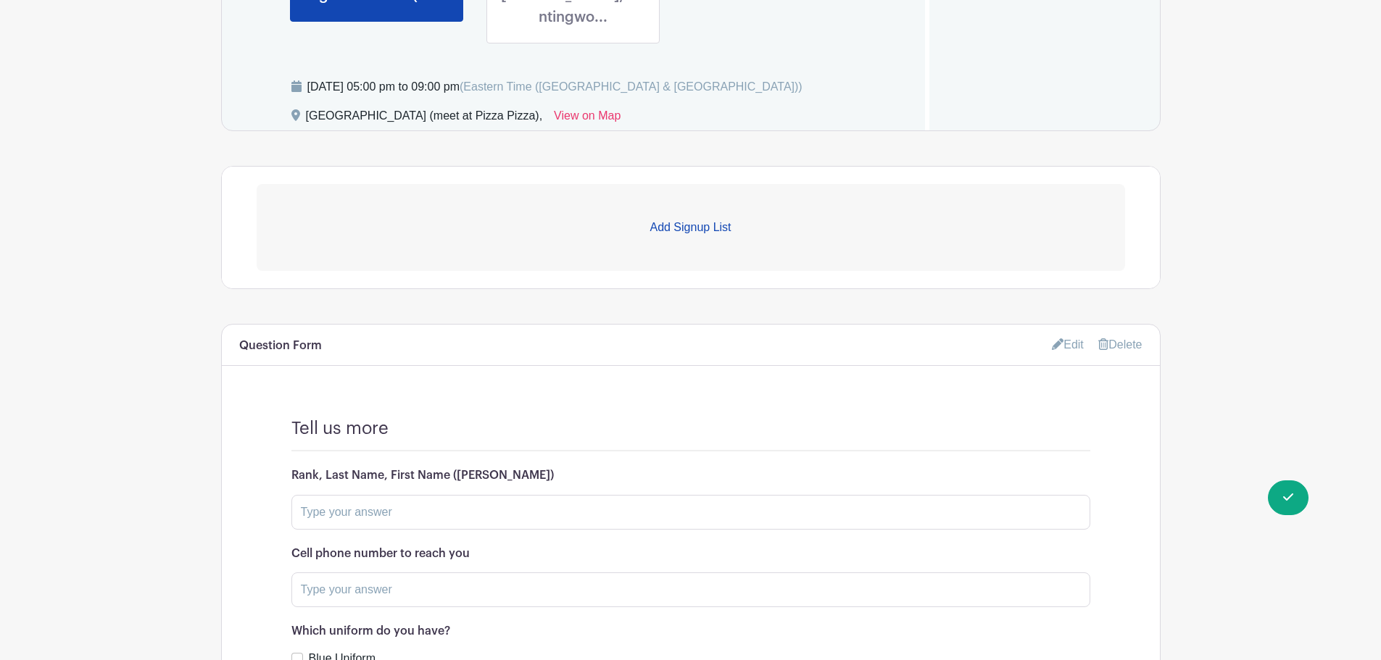
click at [703, 219] on p "Add Signup List" at bounding box center [691, 227] width 868 height 17
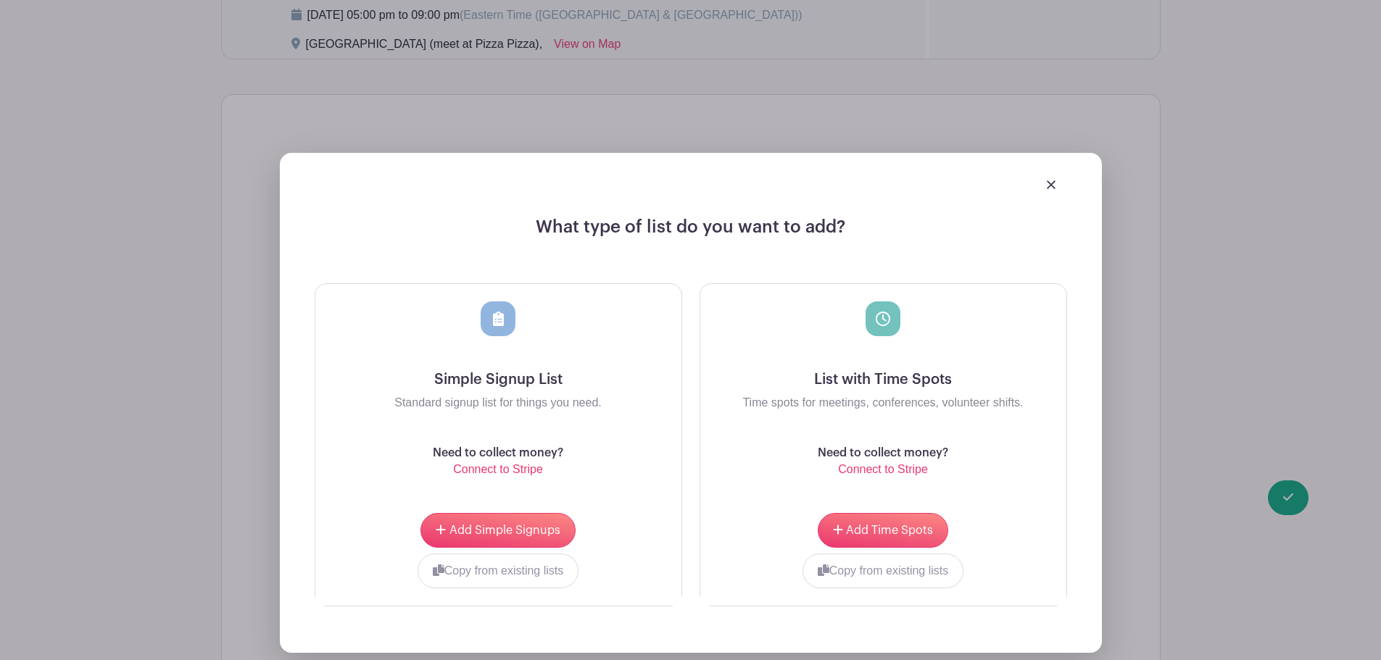
scroll to position [1051, 0]
click at [916, 524] on span "Add Time Spots" at bounding box center [889, 530] width 87 height 12
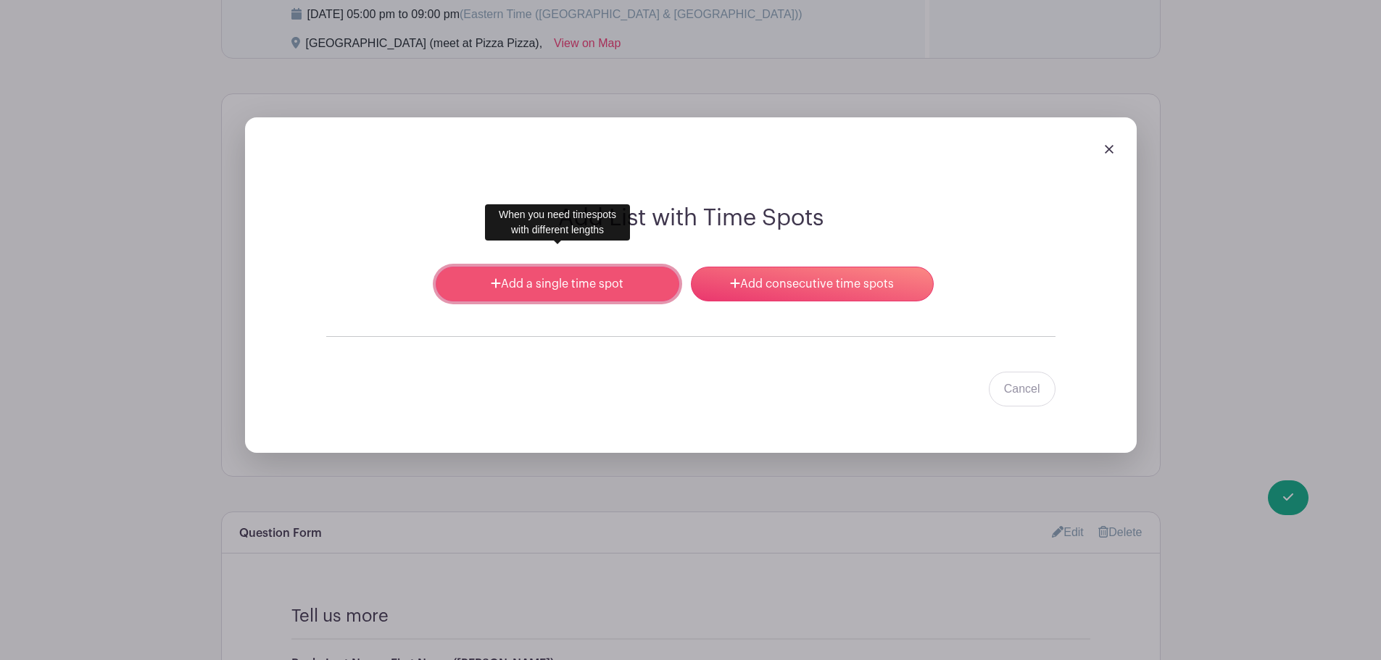
click at [620, 267] on link "Add a single time spot" at bounding box center [557, 284] width 243 height 35
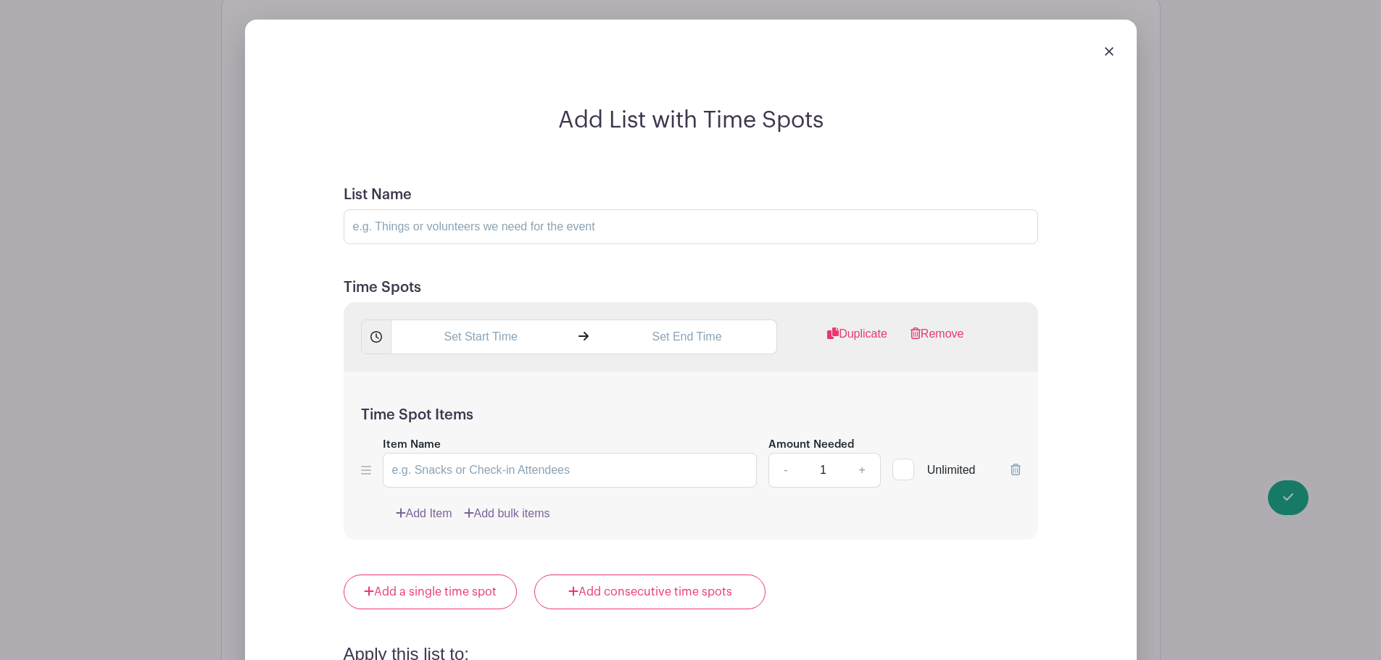
scroll to position [1124, 0]
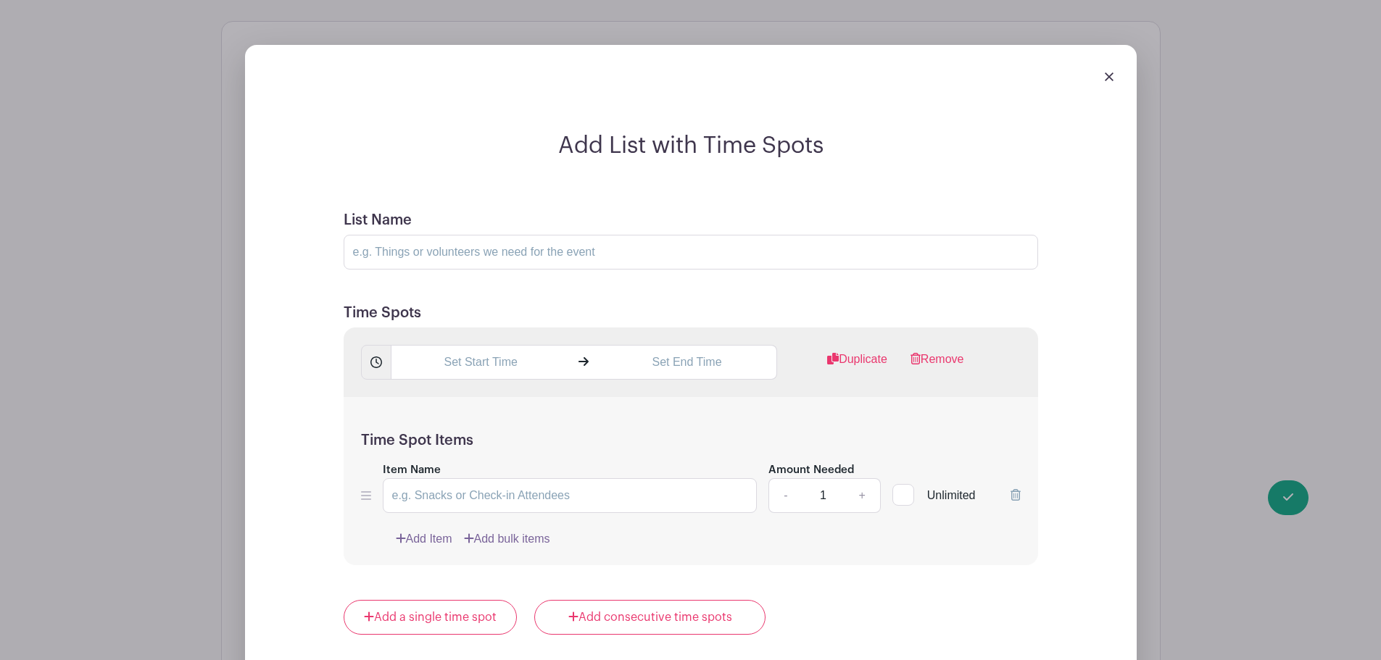
click at [536, 531] on link "Add bulk items" at bounding box center [507, 539] width 86 height 17
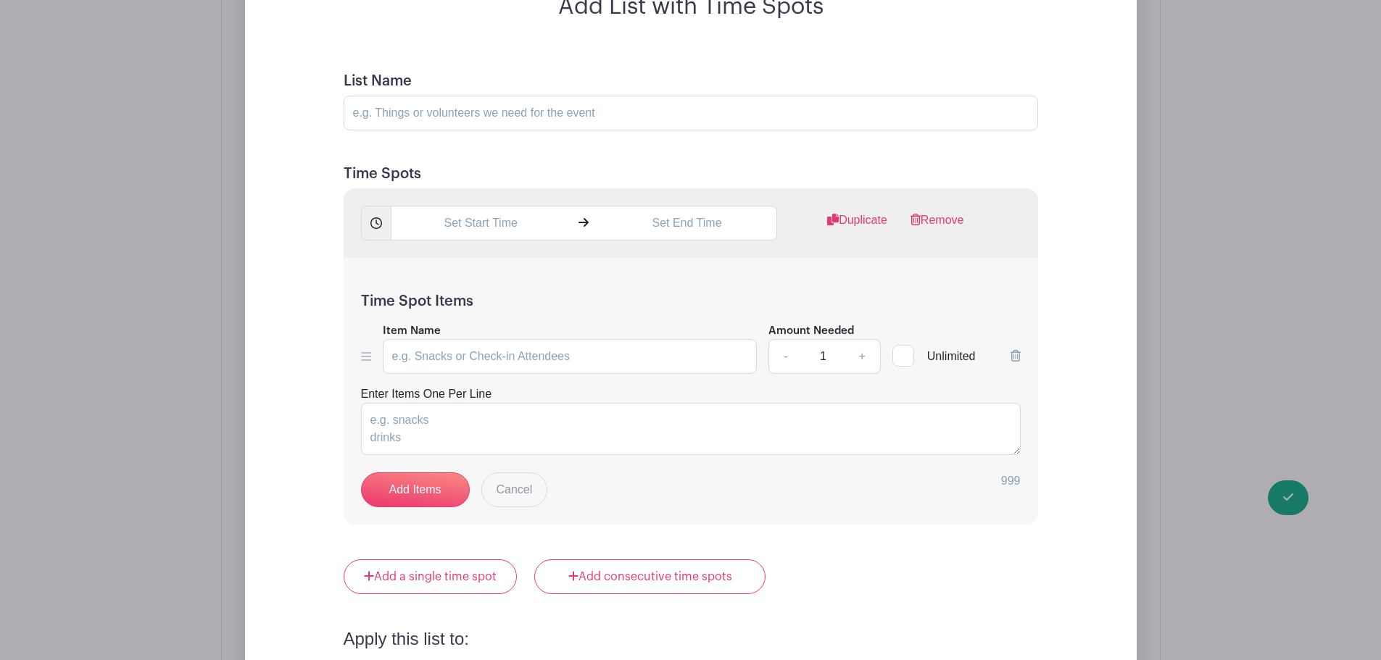
scroll to position [1269, 0]
